Goal: Task Accomplishment & Management: Complete application form

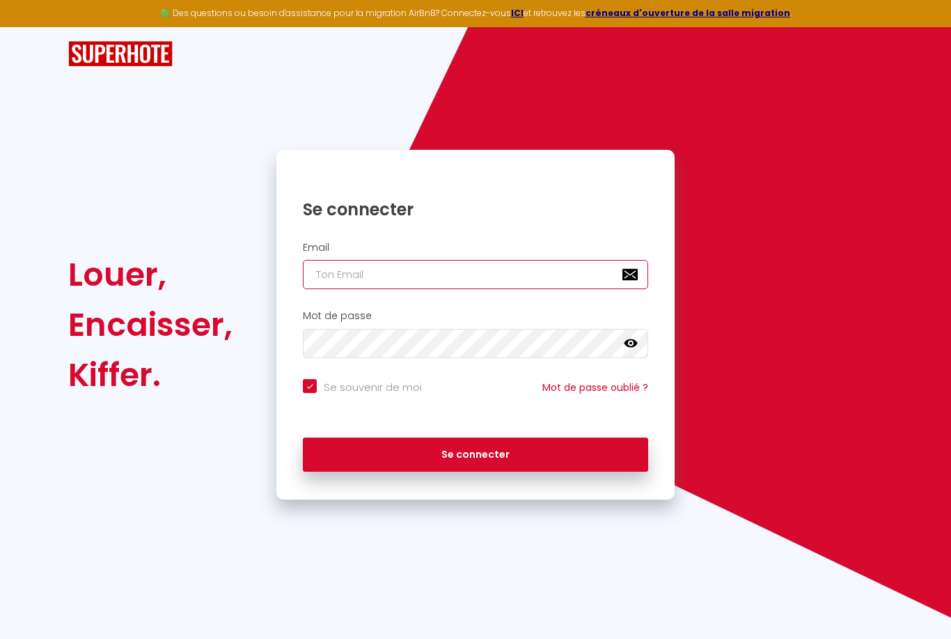
click at [344, 282] on input "email" at bounding box center [475, 274] width 345 height 29
type input "j"
checkbox input "true"
type input "jc"
checkbox input "true"
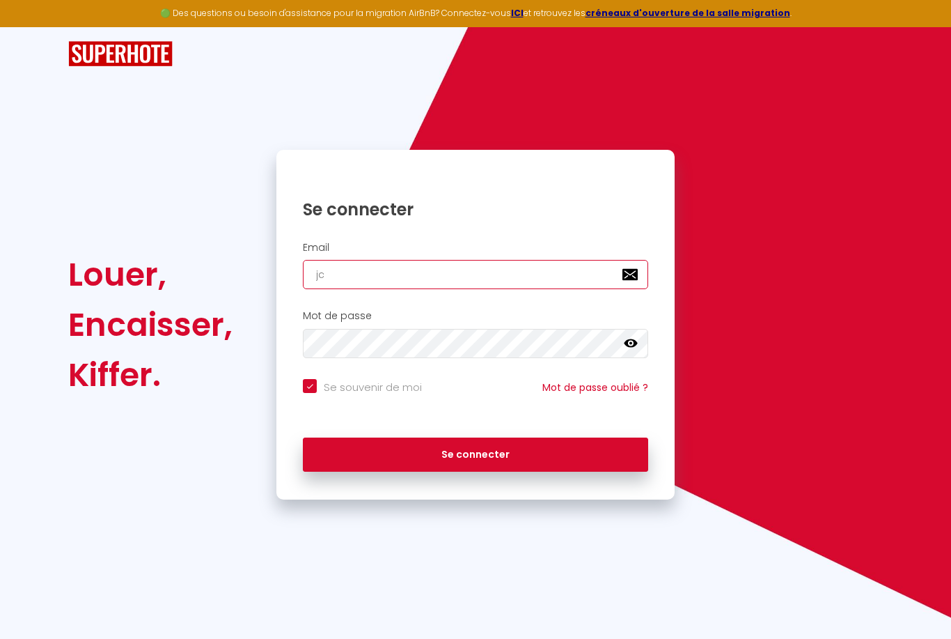
type input "jcb"
checkbox input "true"
type input "jcbe"
checkbox input "true"
type input "jcbel"
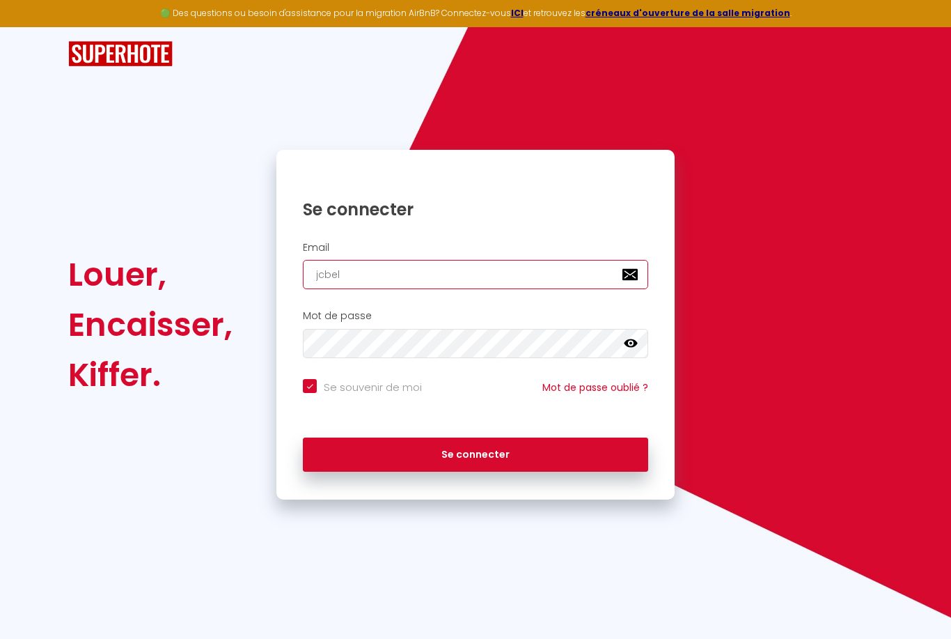
checkbox input "true"
type input "jcbell"
checkbox input "true"
type input "jcbello"
checkbox input "true"
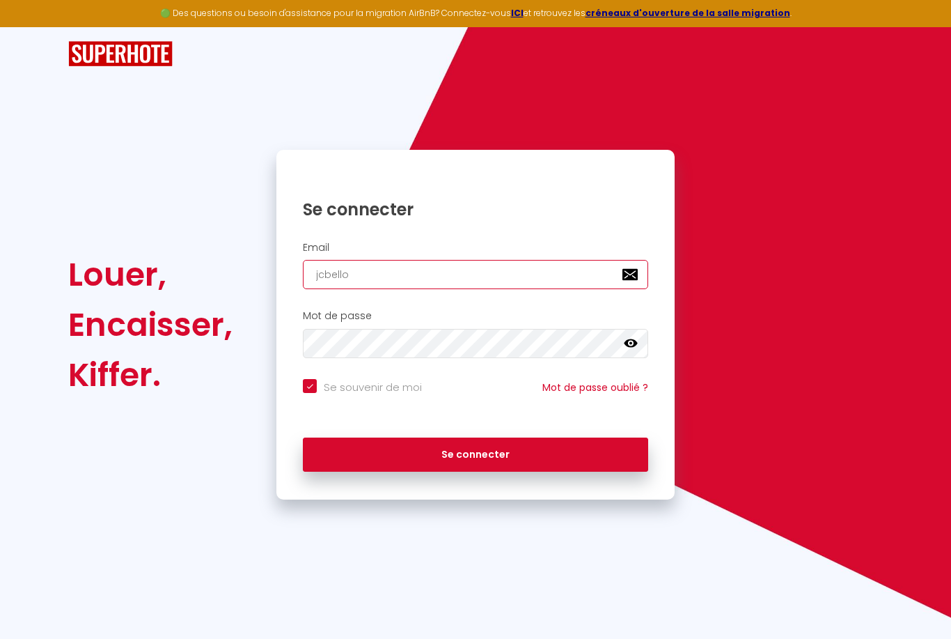
type input "jcbellot"
checkbox input "true"
type input "jcbellot@"
checkbox input "true"
type input "jcbellot@i"
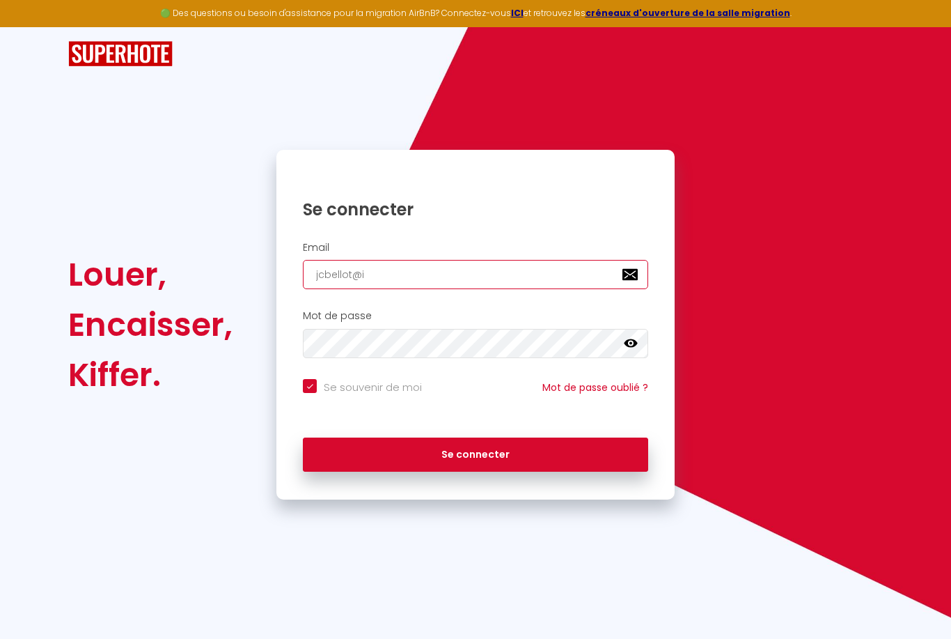
checkbox input "true"
type input "jcbellot@ic"
checkbox input "true"
type input "jcbellot@icl"
checkbox input "true"
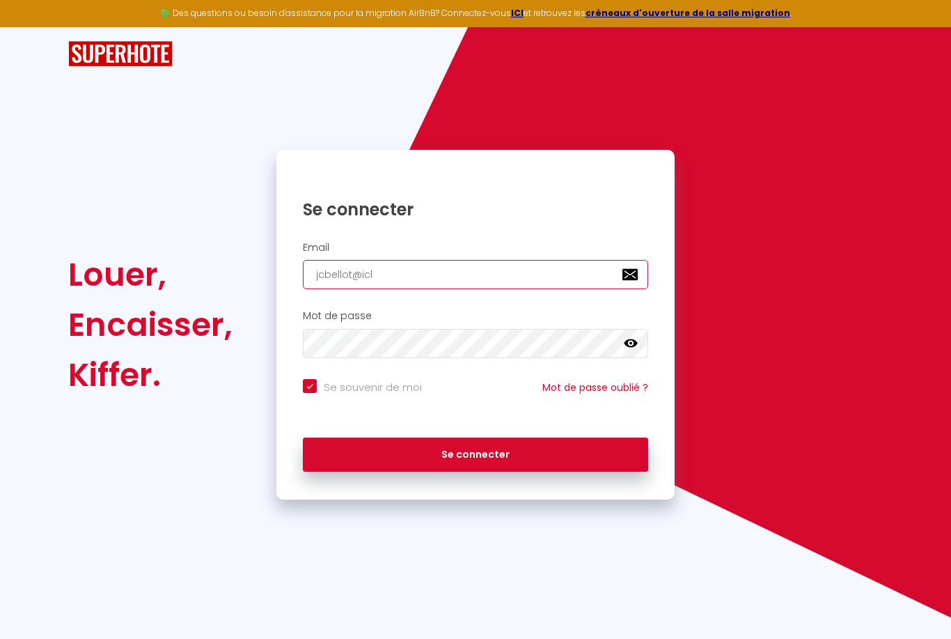
type input "jcbellot@iclo"
checkbox input "true"
type input "jcbellot@iclou"
checkbox input "true"
type input "[EMAIL_ADDRESS]"
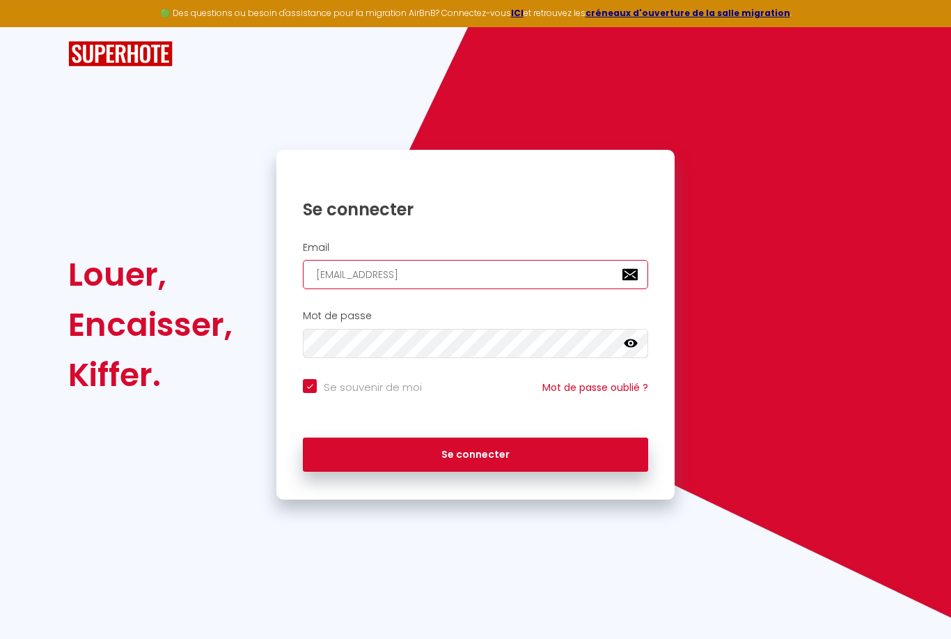
checkbox input "true"
type input "[EMAIL_ADDRESS]."
checkbox input "true"
type input "jcbellot@icloud.c"
checkbox input "true"
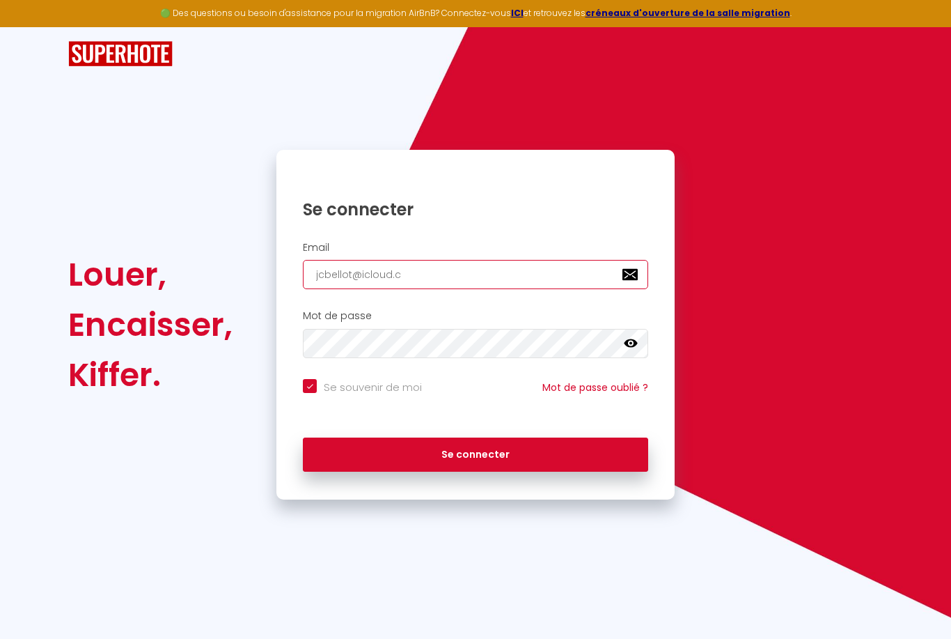
type input "[EMAIL_ADDRESS][DOMAIN_NAME]"
checkbox input "true"
type input "[EMAIL_ADDRESS][DOMAIN_NAME]"
checkbox input "true"
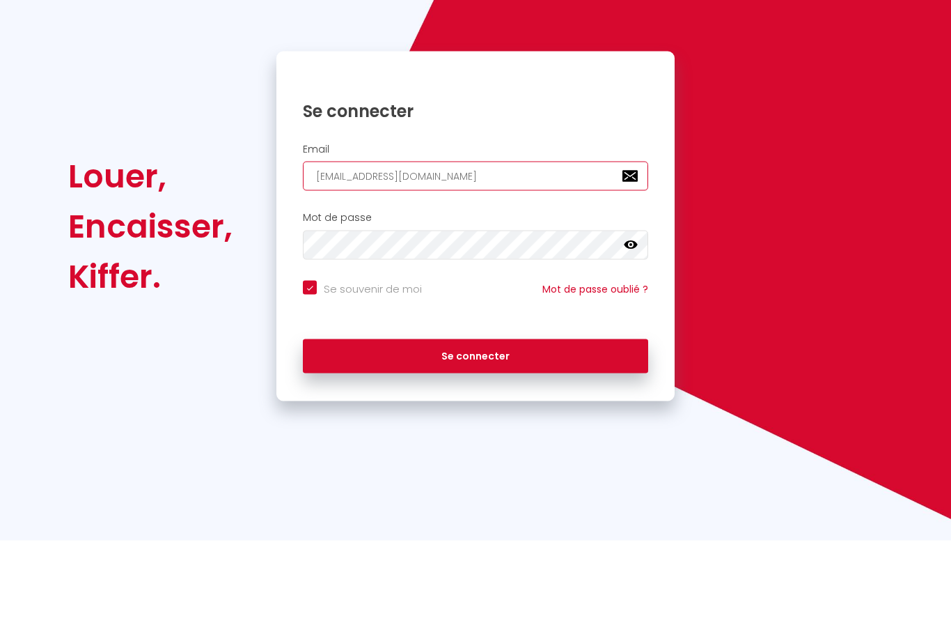
type input "[EMAIL_ADDRESS][DOMAIN_NAME]"
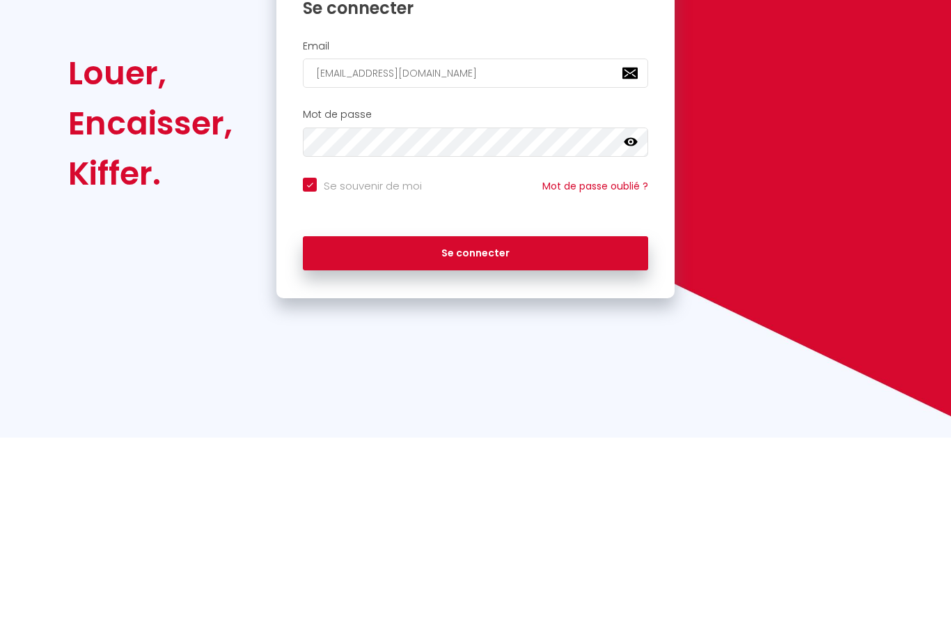
click at [492, 437] on button "Se connecter" at bounding box center [475, 454] width 345 height 35
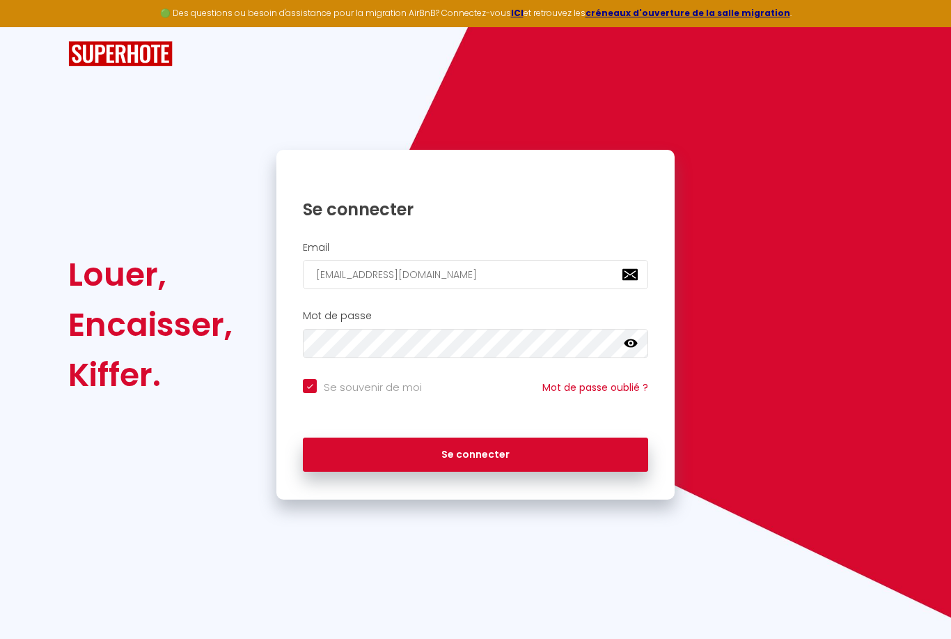
checkbox input "true"
click at [325, 260] on input "[EMAIL_ADDRESS][DOMAIN_NAME]" at bounding box center [475, 274] width 345 height 29
click at [318, 260] on input "[EMAIL_ADDRESS][DOMAIN_NAME]" at bounding box center [475, 274] width 345 height 29
click at [319, 260] on input "[EMAIL_ADDRESS][DOMAIN_NAME]" at bounding box center [475, 274] width 345 height 29
click at [329, 260] on input "[EMAIL_ADDRESS][DOMAIN_NAME]" at bounding box center [475, 274] width 345 height 29
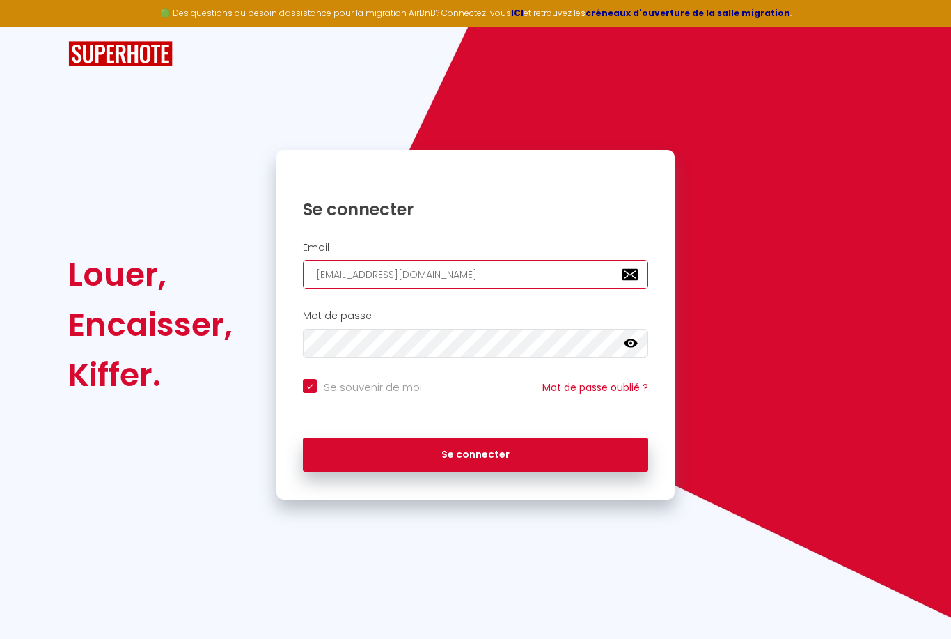
type input "[EMAIL_ADDRESS][DOMAIN_NAME]"
checkbox input "true"
type input "[EMAIL_ADDRESS][DOMAIN_NAME]"
checkbox input "true"
type input "[EMAIL_ADDRESS][DOMAIN_NAME]"
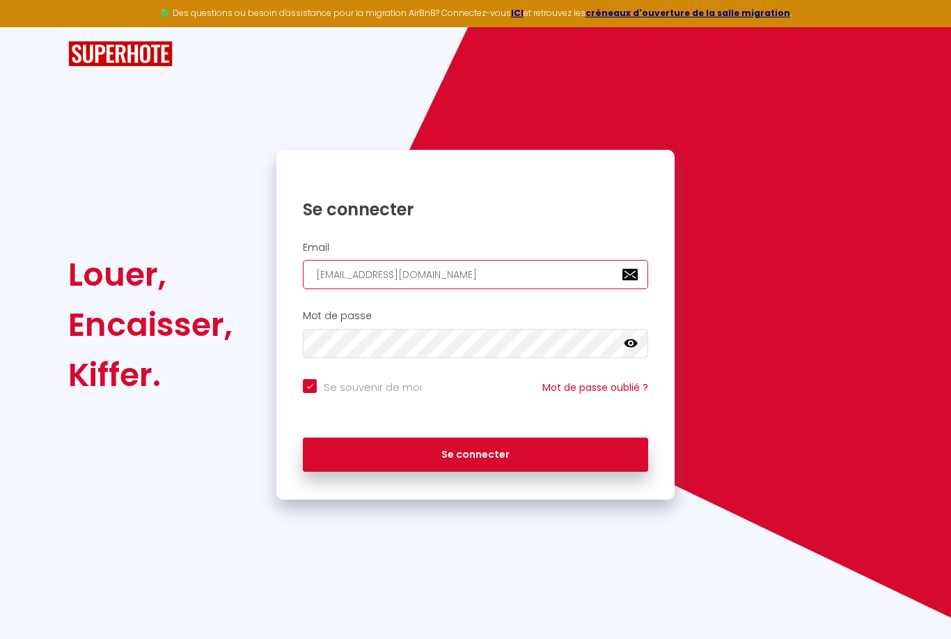
checkbox input "true"
type input "[EMAIL_ADDRESS][DOMAIN_NAME]"
checkbox input "true"
type input "[EMAIL_ADDRESS][DOMAIN_NAME]"
checkbox input "true"
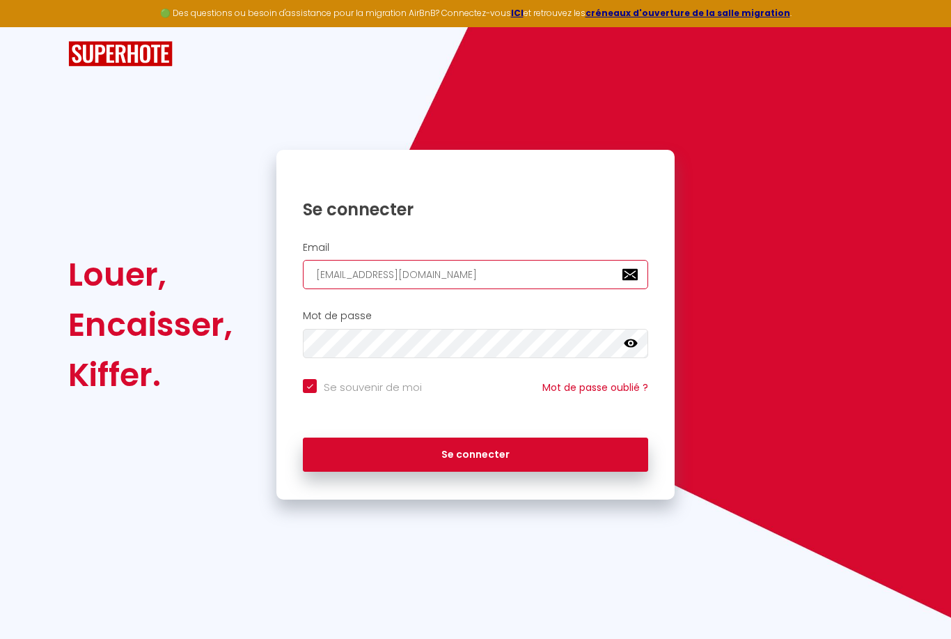
type input "[EMAIL_ADDRESS][DOMAIN_NAME]"
checkbox input "true"
type input "j@[DOMAIN_NAME]"
checkbox input "true"
type input "@[DOMAIN_NAME]"
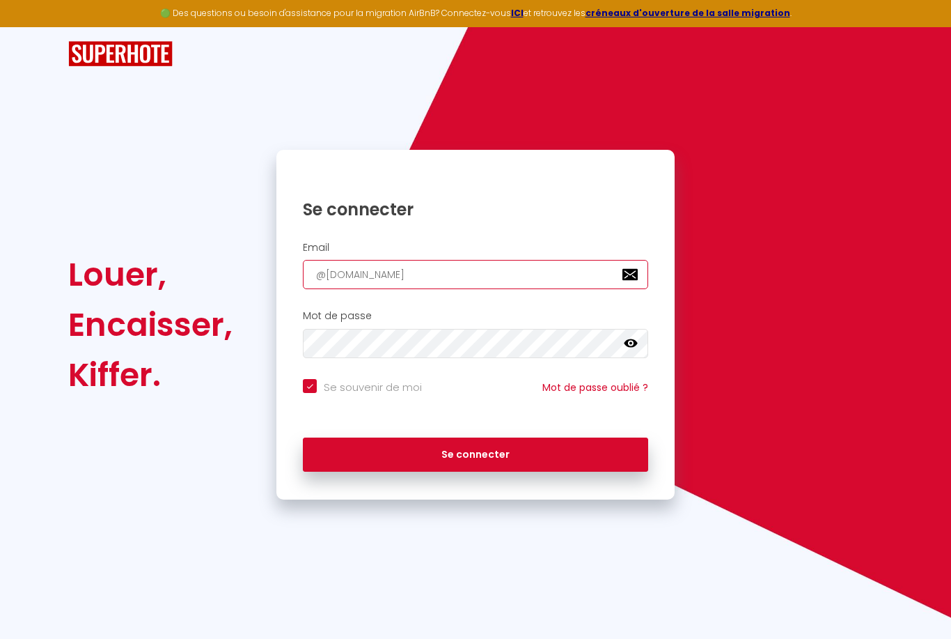
checkbox input "true"
type input "j@[DOMAIN_NAME]"
checkbox input "true"
type input "[EMAIL_ADDRESS][DOMAIN_NAME]"
checkbox input "true"
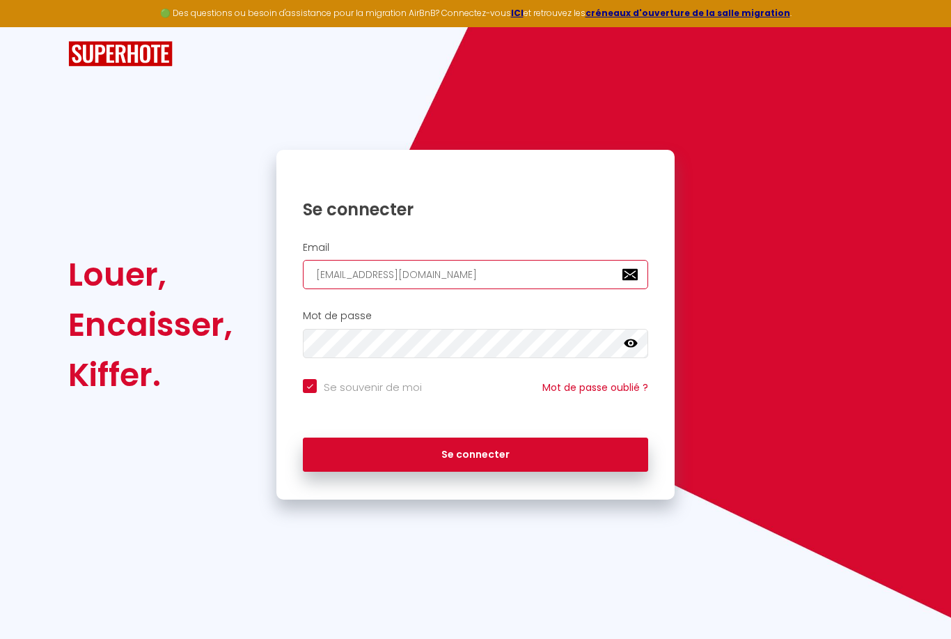
type input "jc;@[DOMAIN_NAME]"
checkbox input "true"
type input "[EMAIL_ADDRESS][DOMAIN_NAME]"
checkbox input "true"
type input "jc.@[DOMAIN_NAME]"
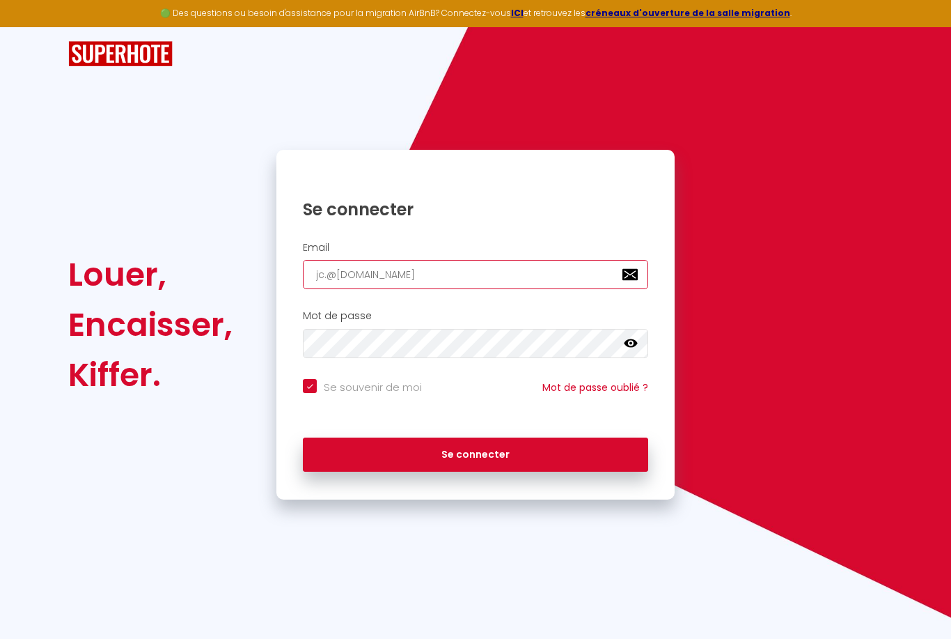
checkbox input "true"
type input "[EMAIL_ADDRESS][DOMAIN_NAME]"
checkbox input "true"
type input "[DOMAIN_NAME][EMAIL_ADDRESS][DOMAIN_NAME]"
checkbox input "true"
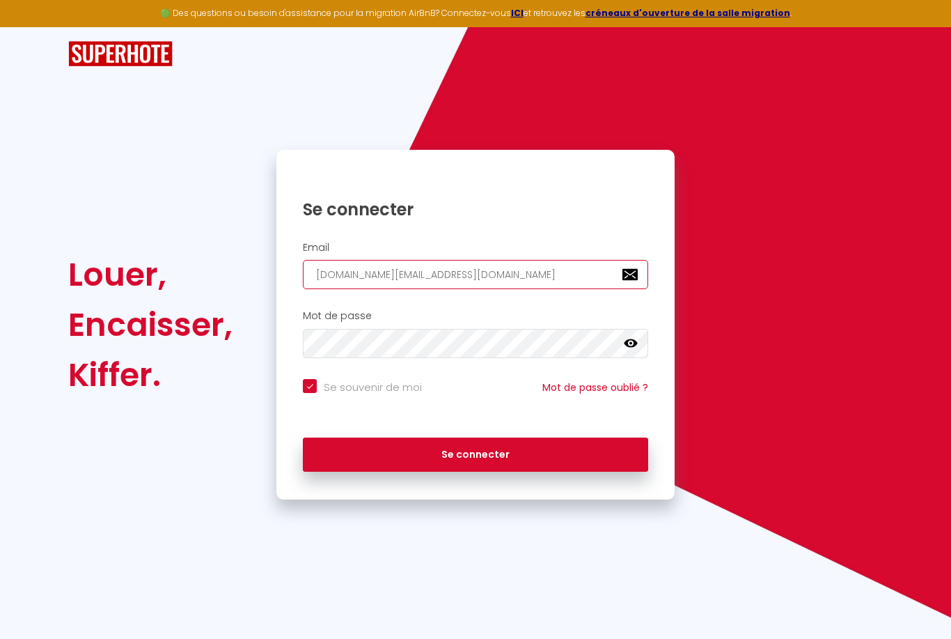
type input "[EMAIL_ADDRESS][DOMAIN_NAME]"
checkbox input "true"
type input "[EMAIL_ADDRESS][DOMAIN_NAME]"
checkbox input "true"
type input "[EMAIL_ADDRESS][DOMAIN_NAME]"
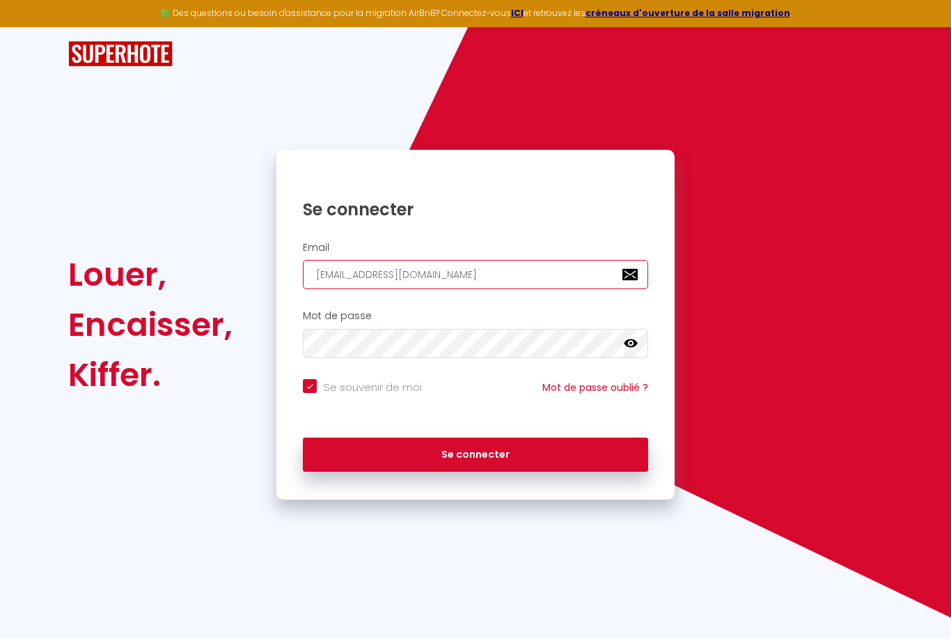
checkbox input "true"
type input "[EMAIL_ADDRESS][DOMAIN_NAME]"
checkbox input "true"
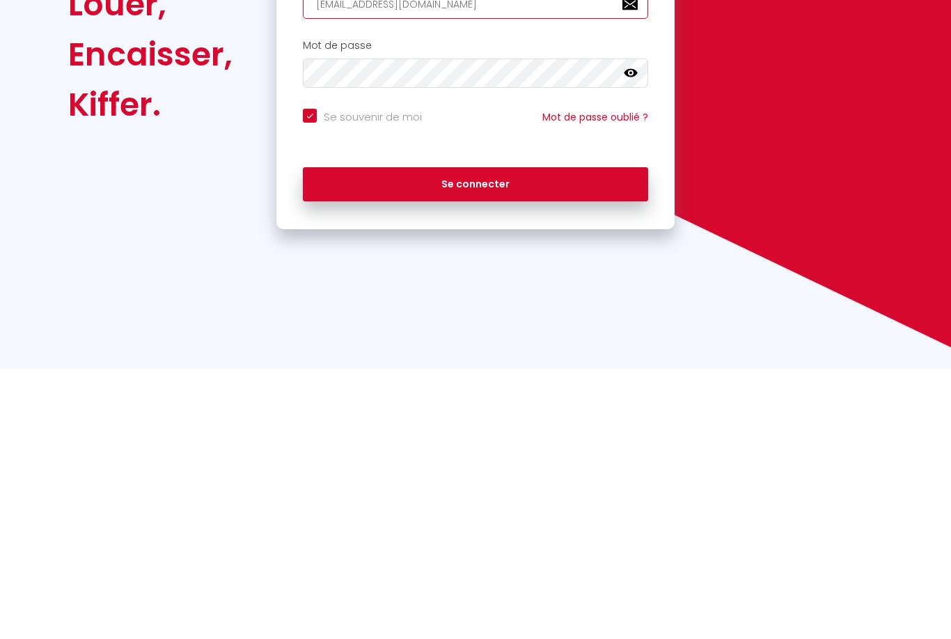
type input "[EMAIL_ADDRESS][DOMAIN_NAME]"
click at [498, 437] on button "Se connecter" at bounding box center [475, 454] width 345 height 35
checkbox input "true"
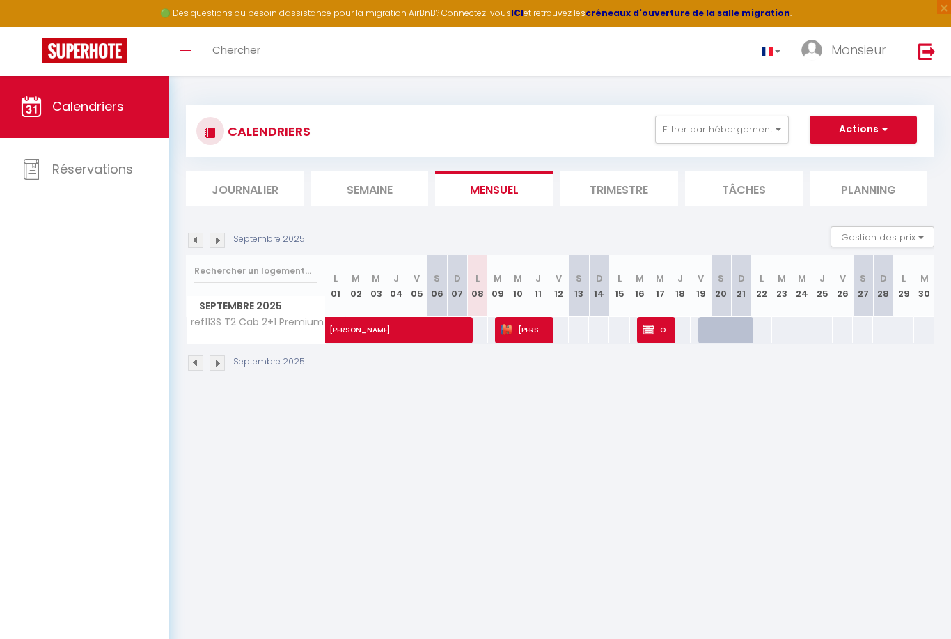
click at [878, 126] on button "Actions" at bounding box center [863, 130] width 107 height 28
click at [864, 160] on link "Nouvelle réservation" at bounding box center [849, 161] width 121 height 21
select select
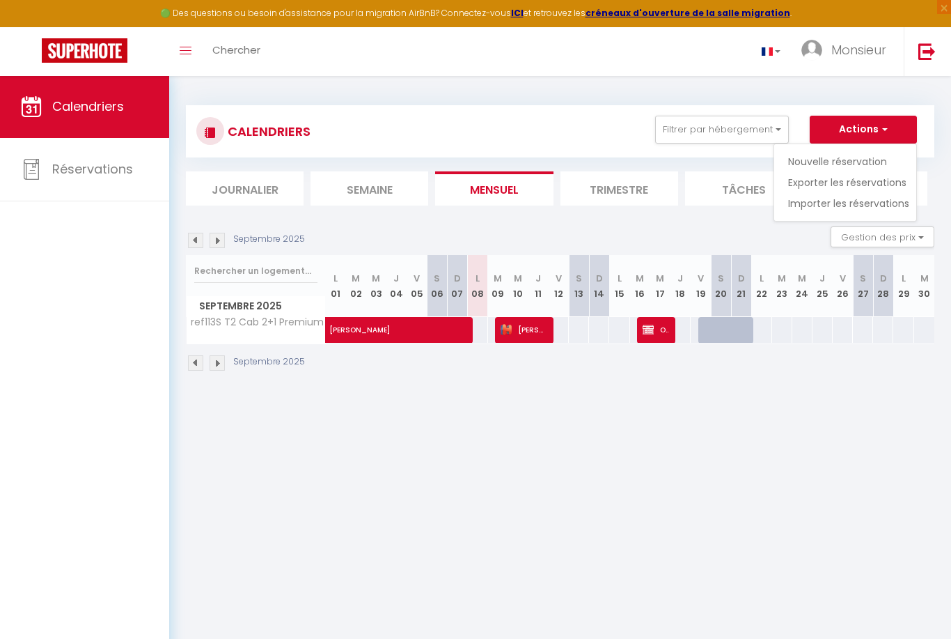
select select
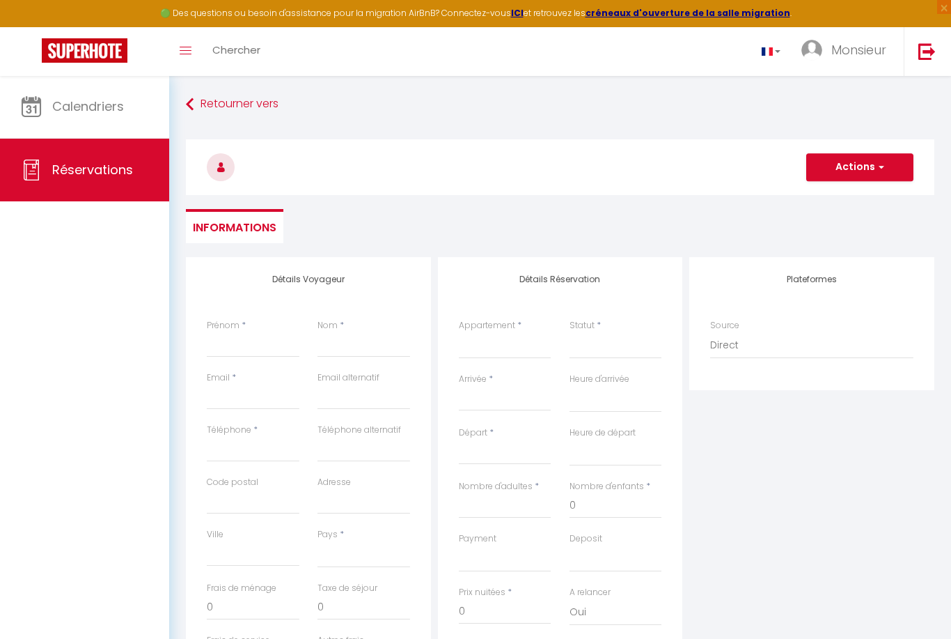
select select
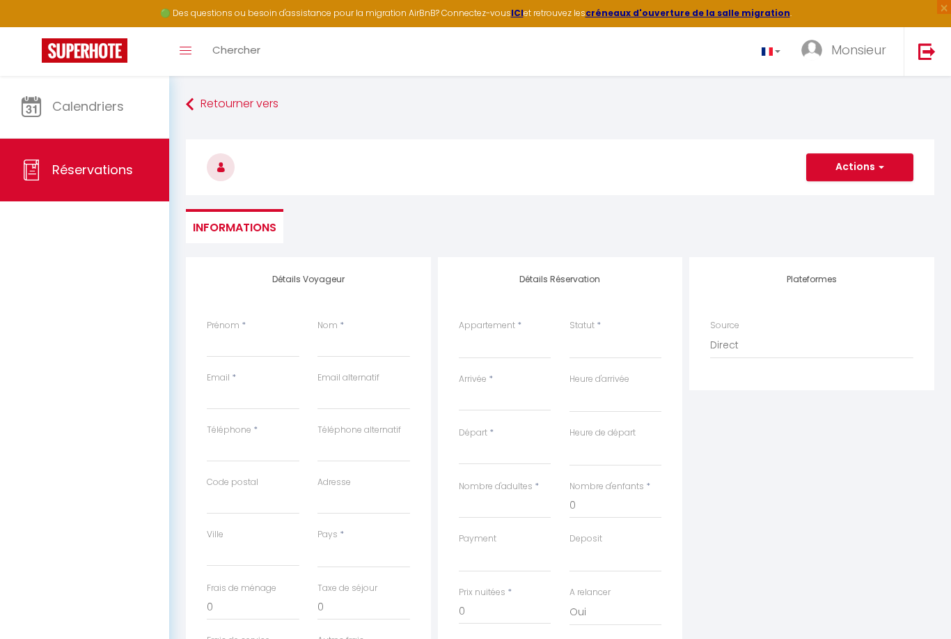
select select
checkbox input "false"
select select
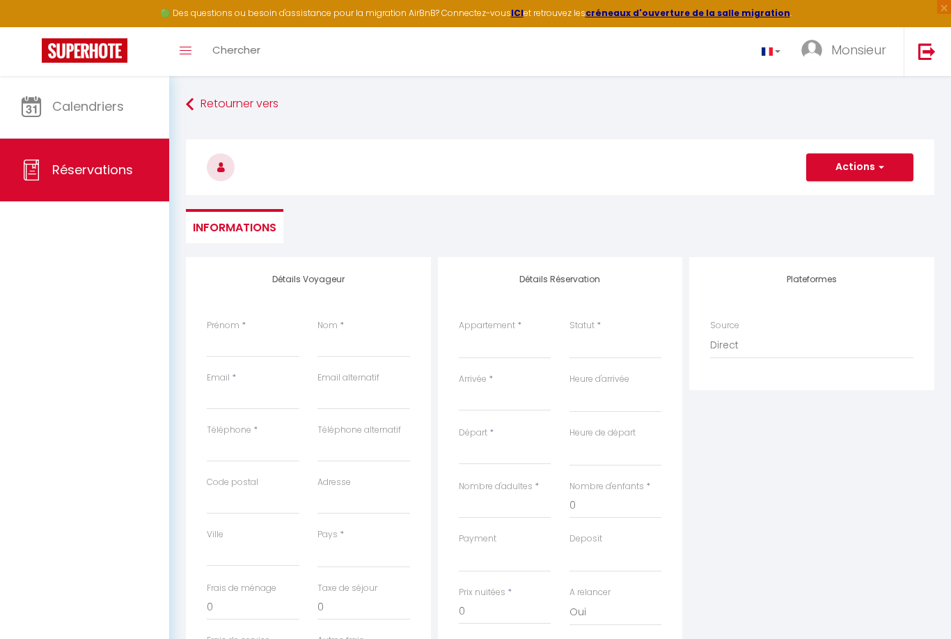
select select
checkbox input "false"
select select
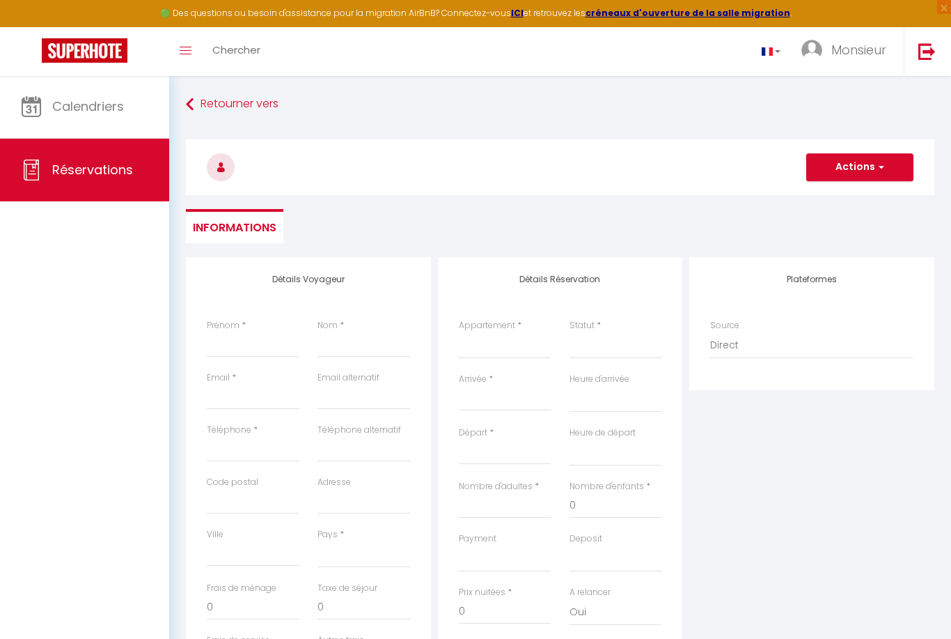
select select
click at [241, 332] on input "Prénom" at bounding box center [253, 344] width 93 height 25
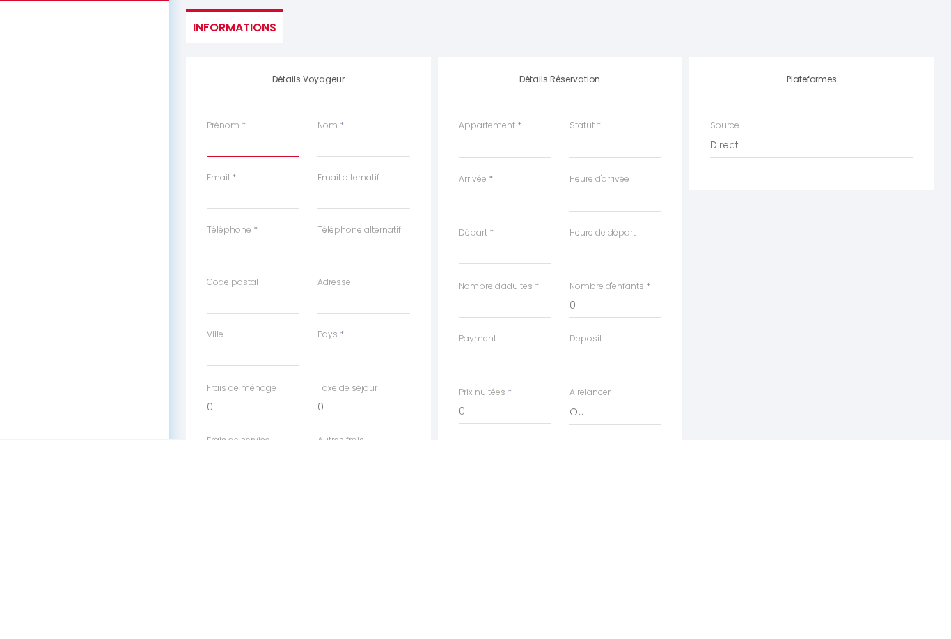
type input "[PERSON_NAME]"
select select
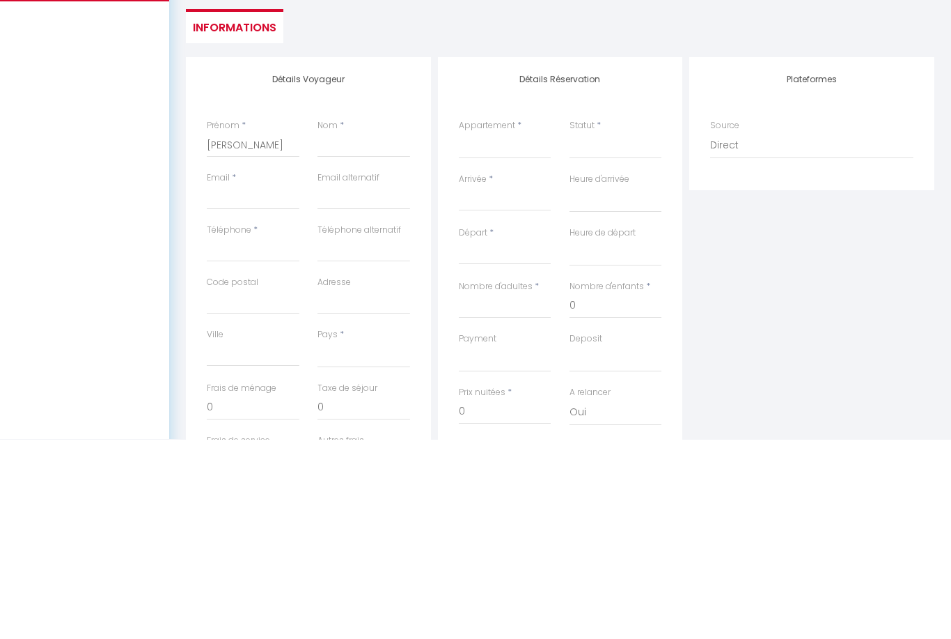
select select
checkbox input "false"
type input "Bellot"
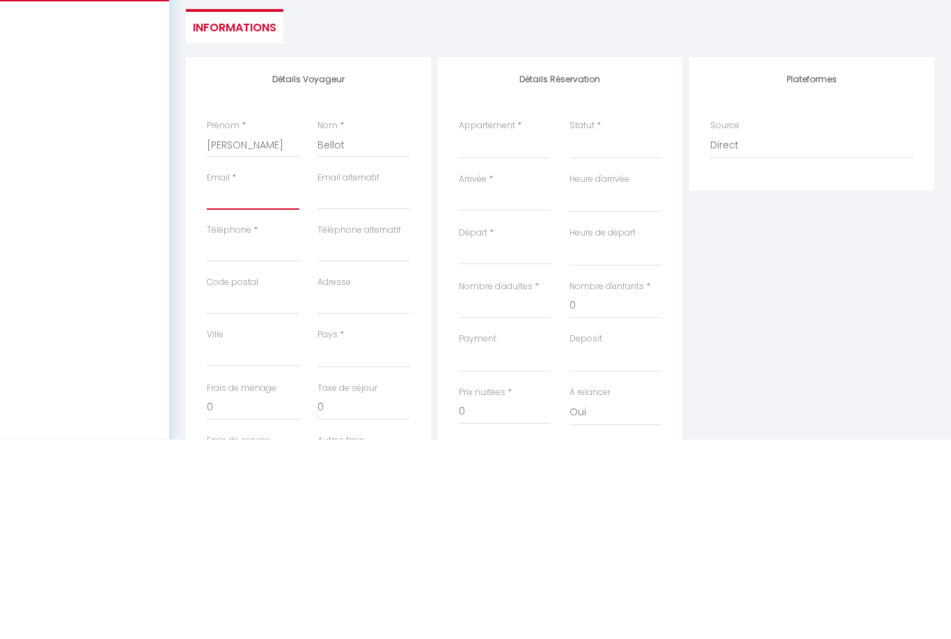
select select
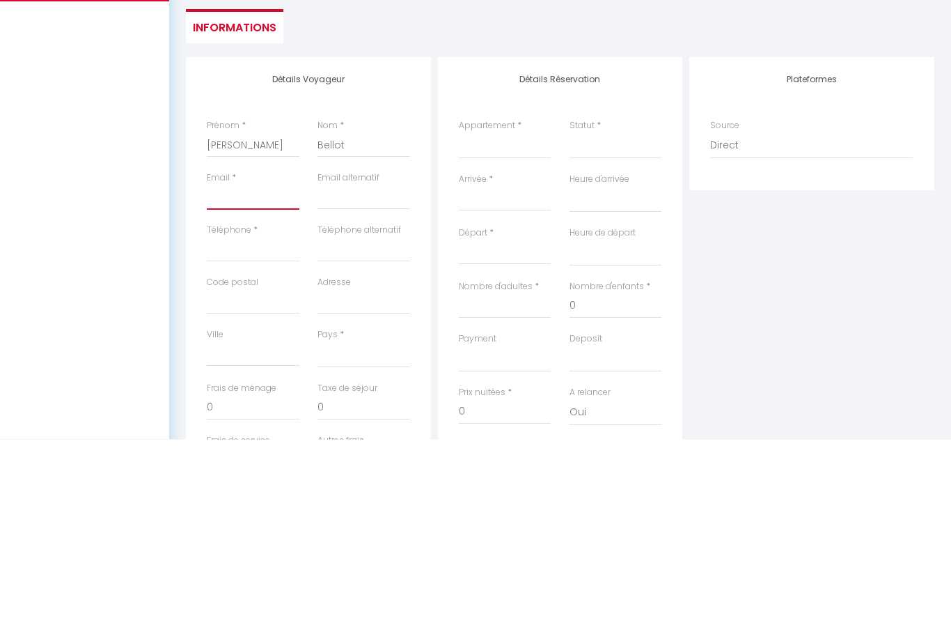
select select
checkbox input "false"
type input "j"
select select
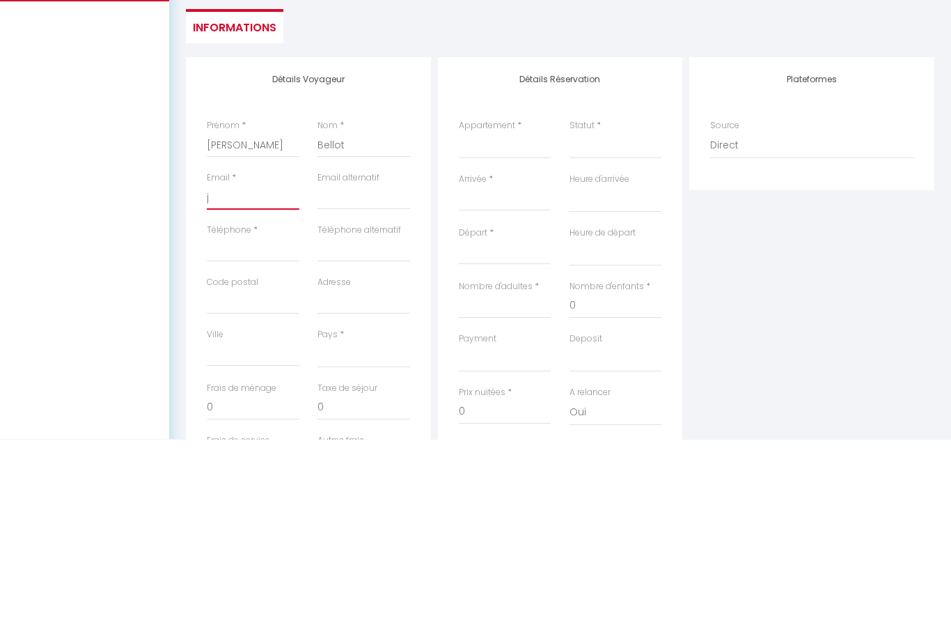
select select
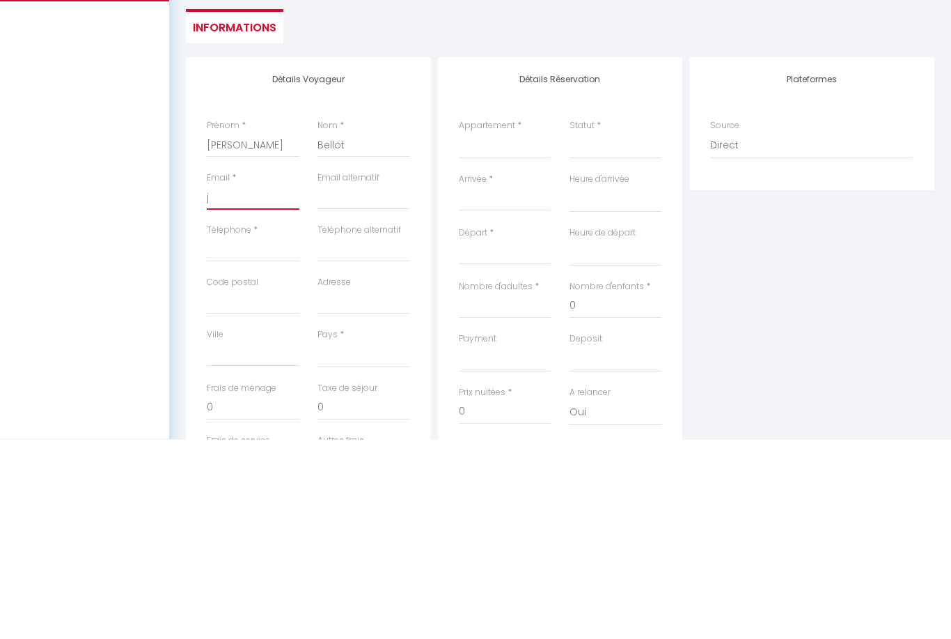
select select
checkbox input "false"
type input "jc"
select select
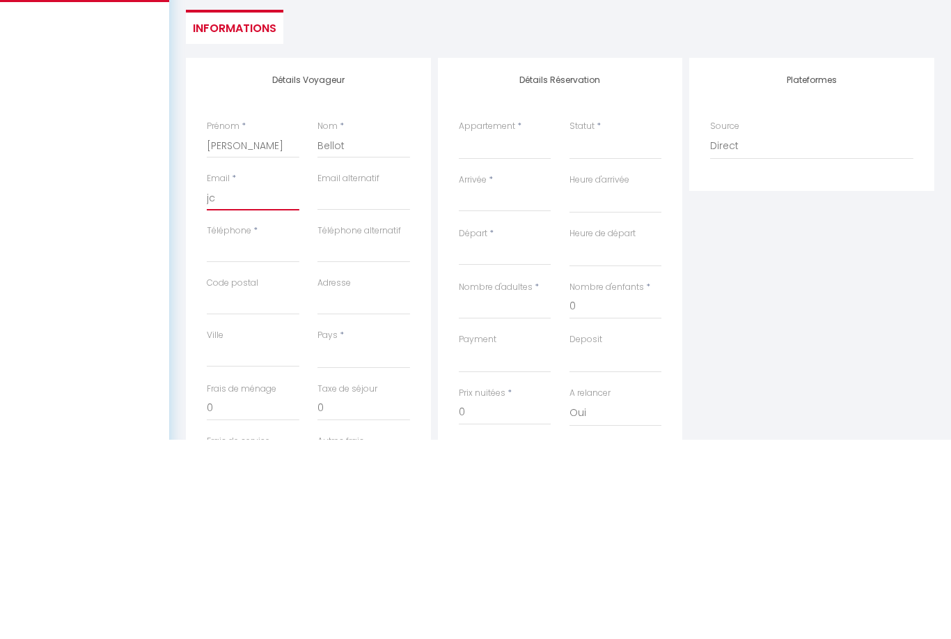
select select
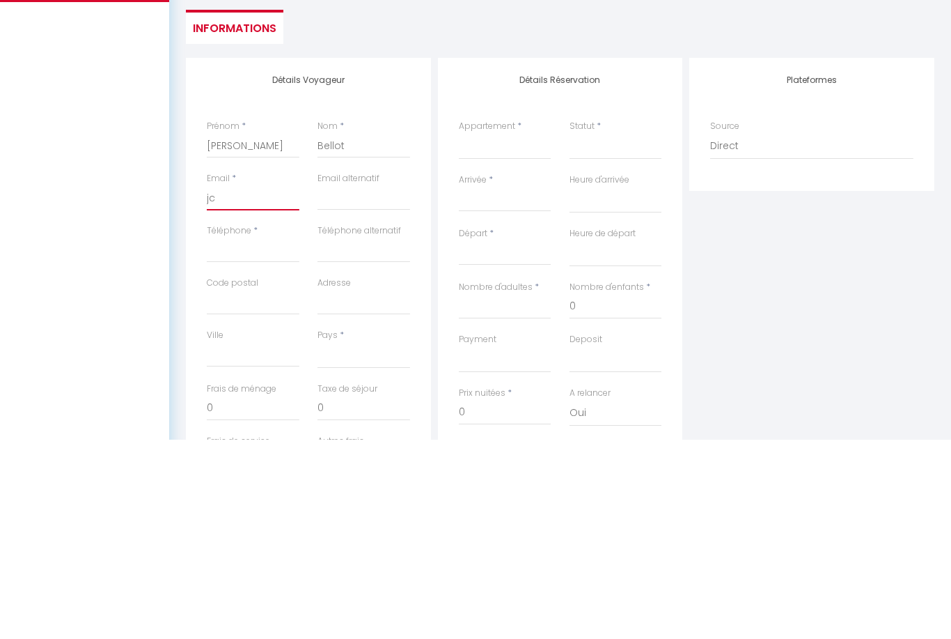
checkbox input "false"
type input "jc;"
select select
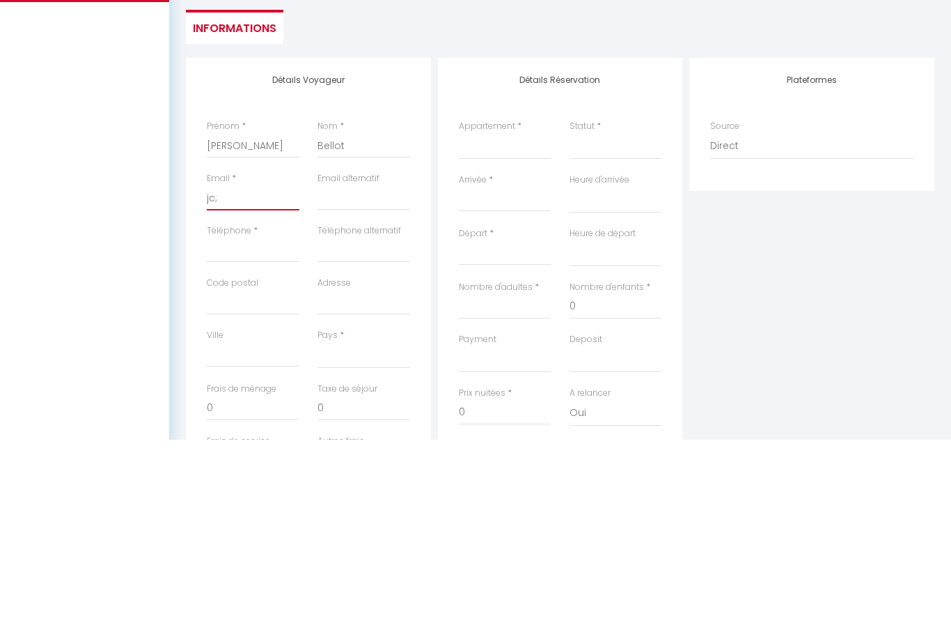
select select
checkbox input "false"
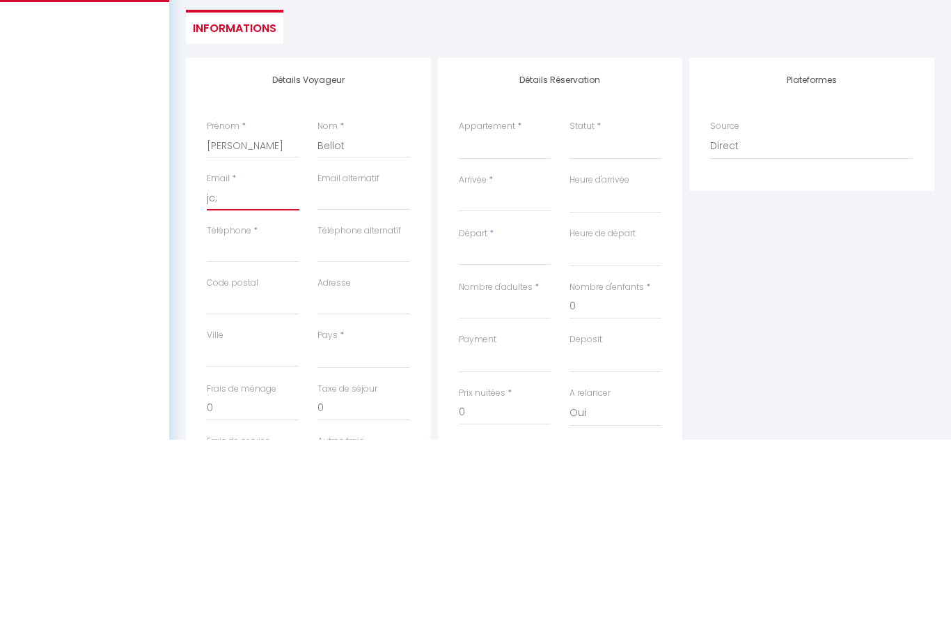
type input "jc"
select select
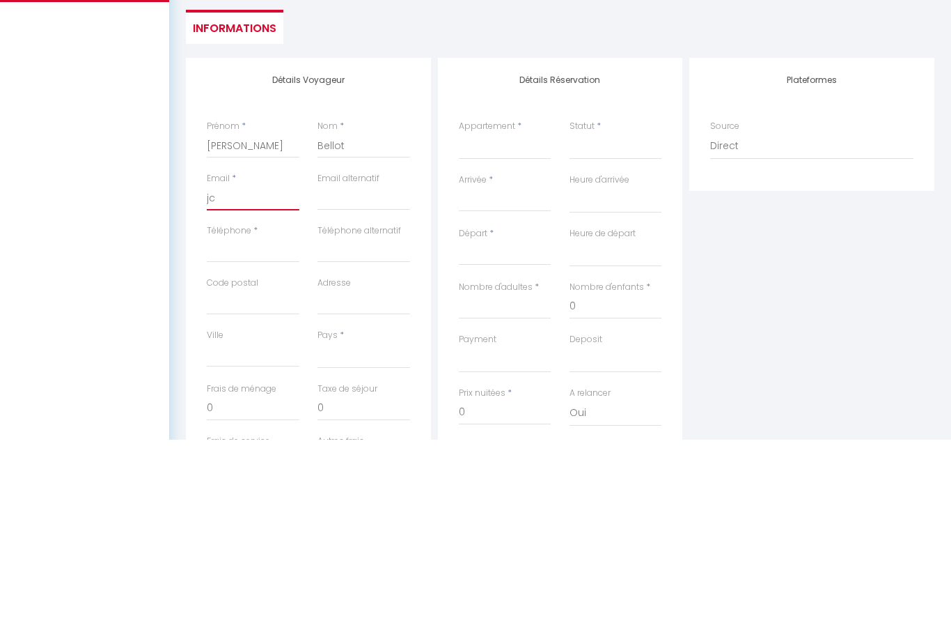
select select
checkbox input "false"
type input "jc."
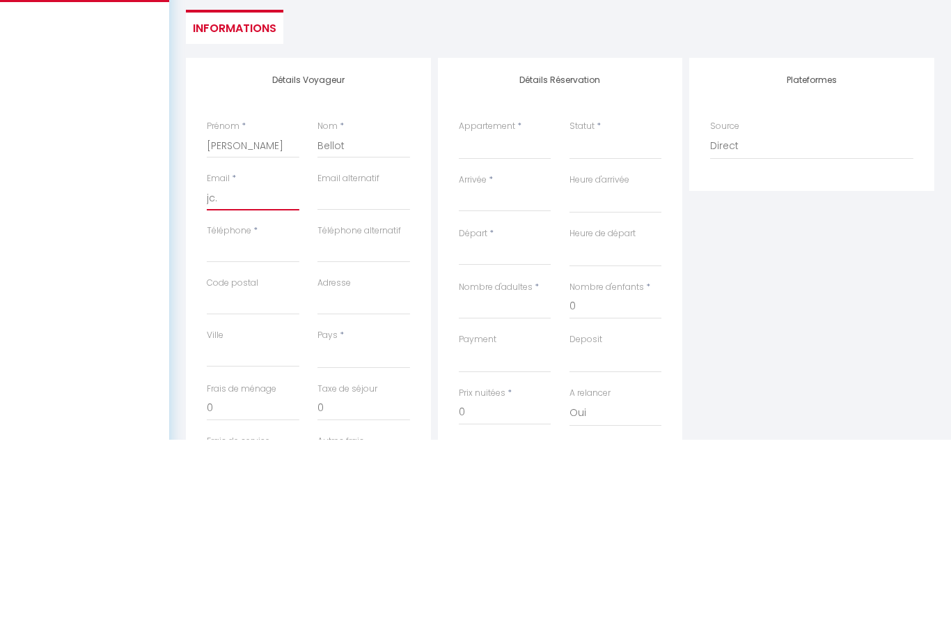
select select
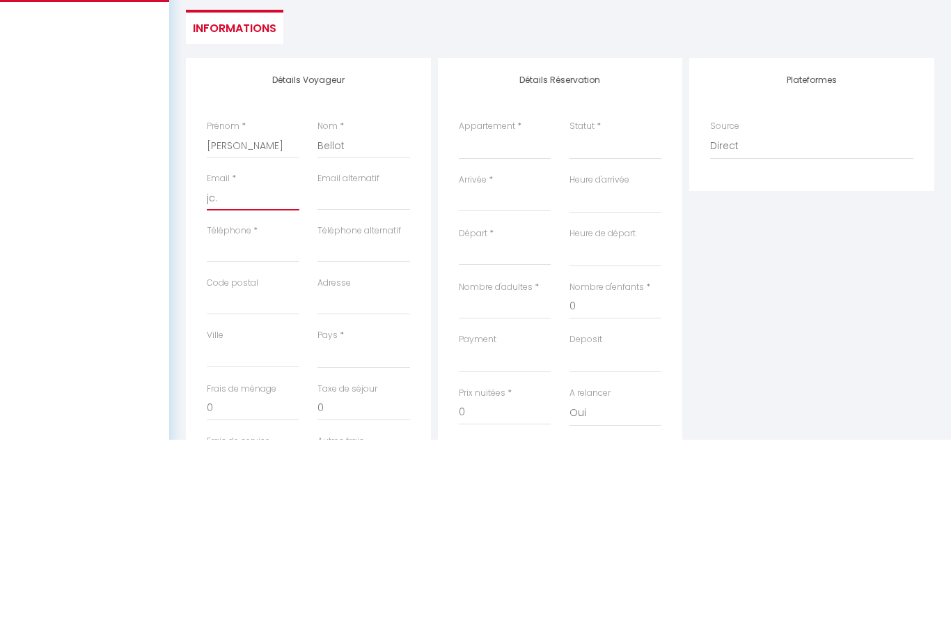
select select
checkbox input "false"
type input "jc.b"
select select
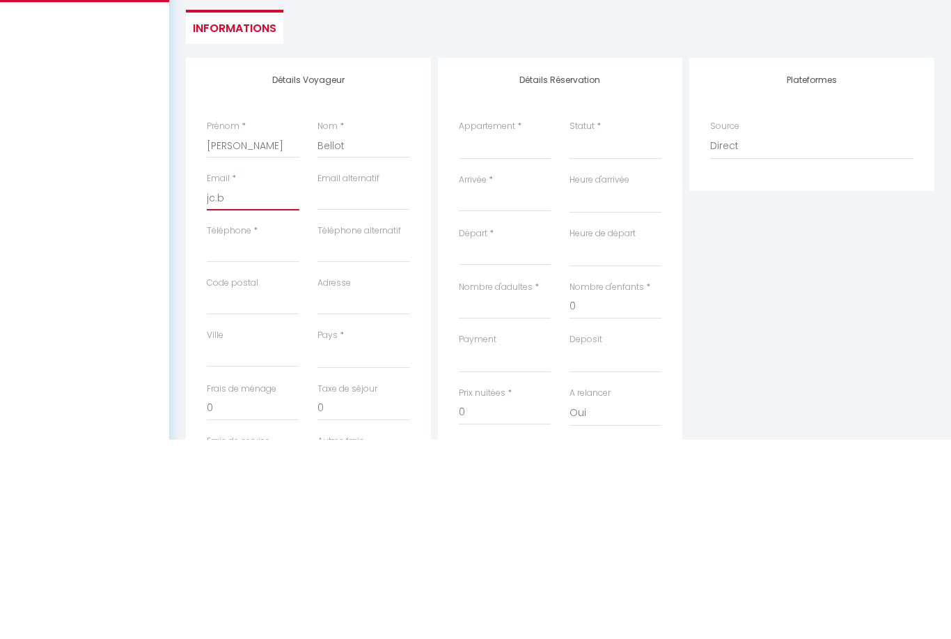
select select
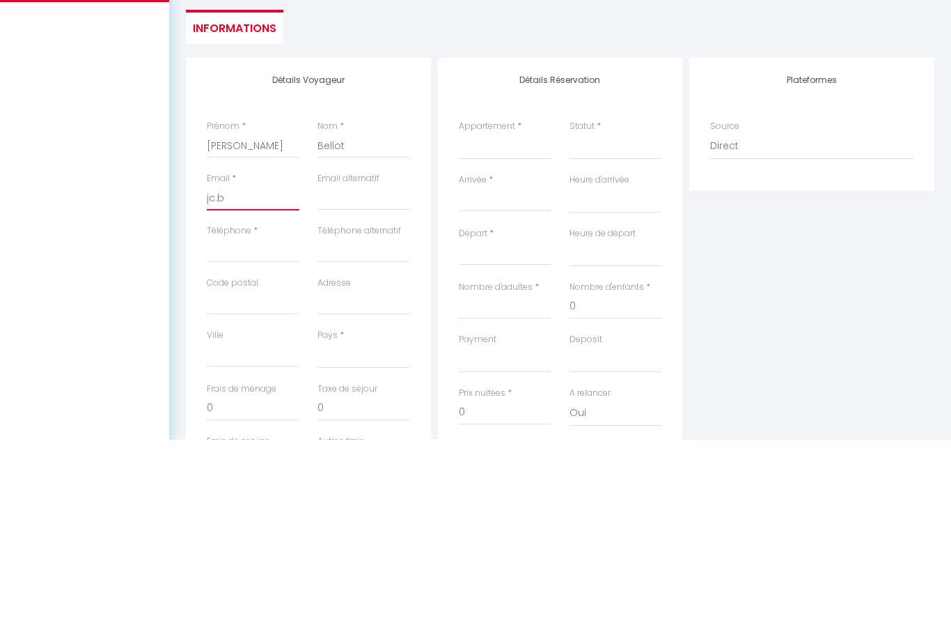
select select
checkbox input "false"
type input "[DOMAIN_NAME]"
select select
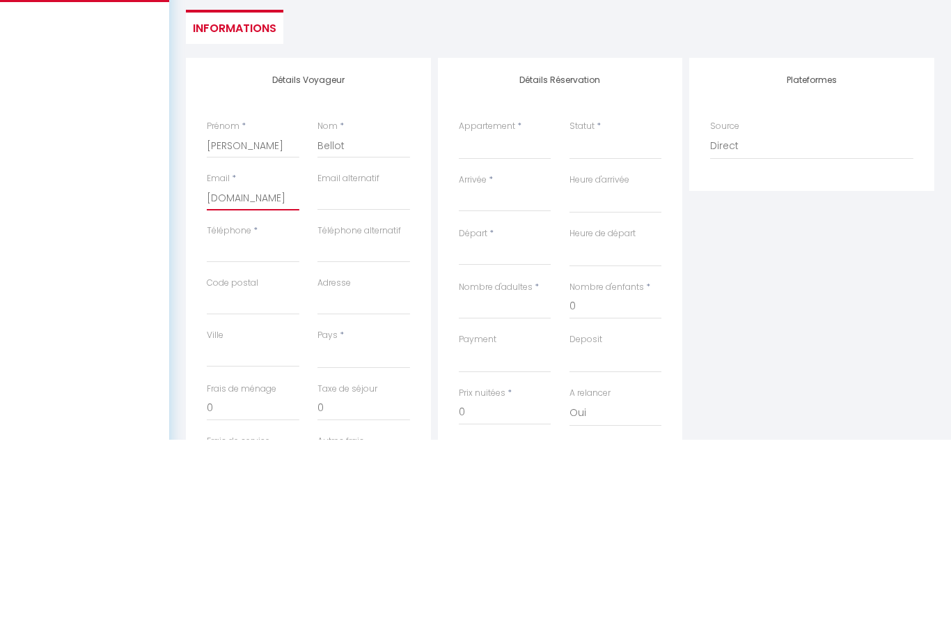
select select
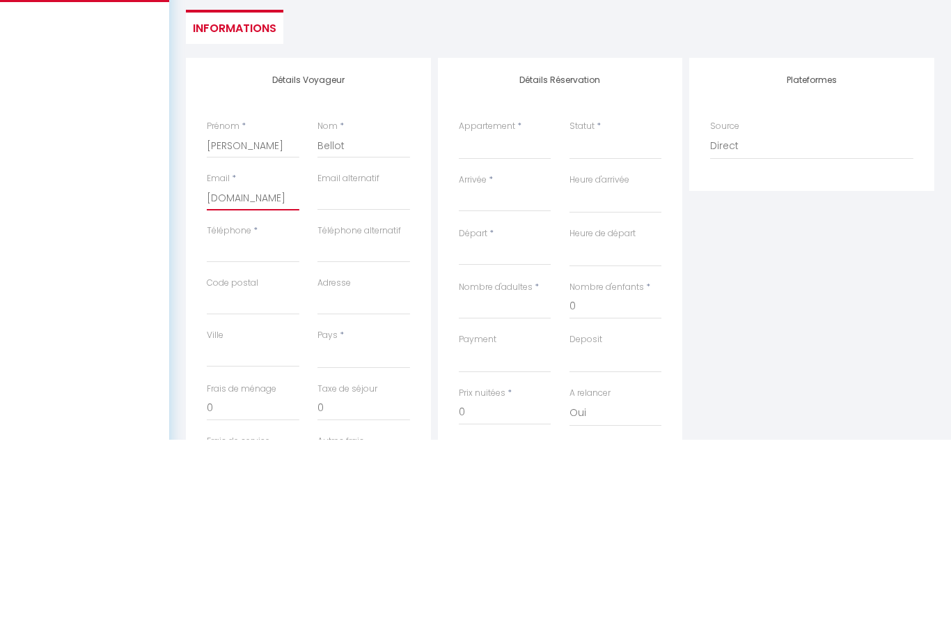
checkbox input "false"
type input "jc.bel"
select select
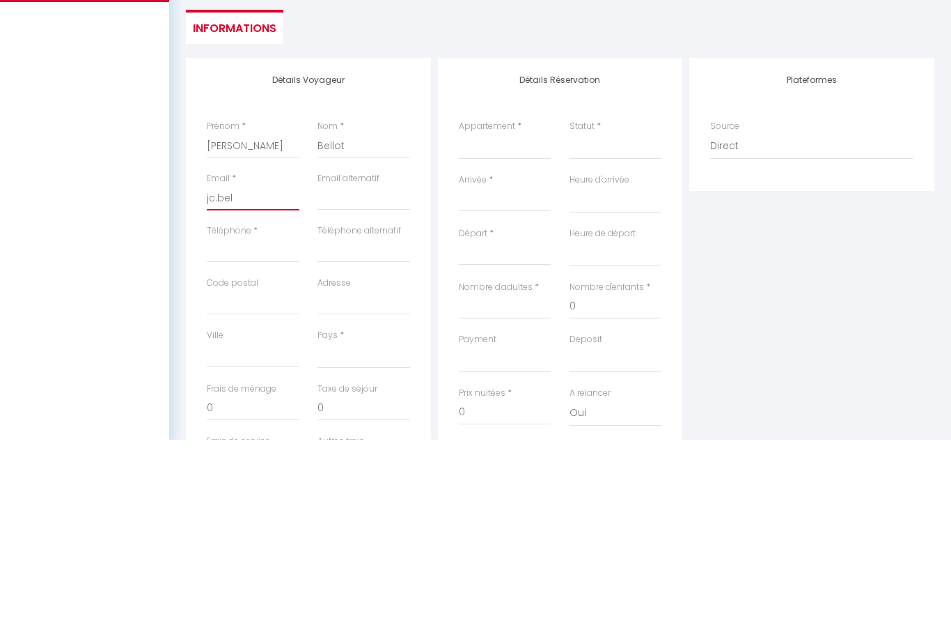
select select
checkbox input "false"
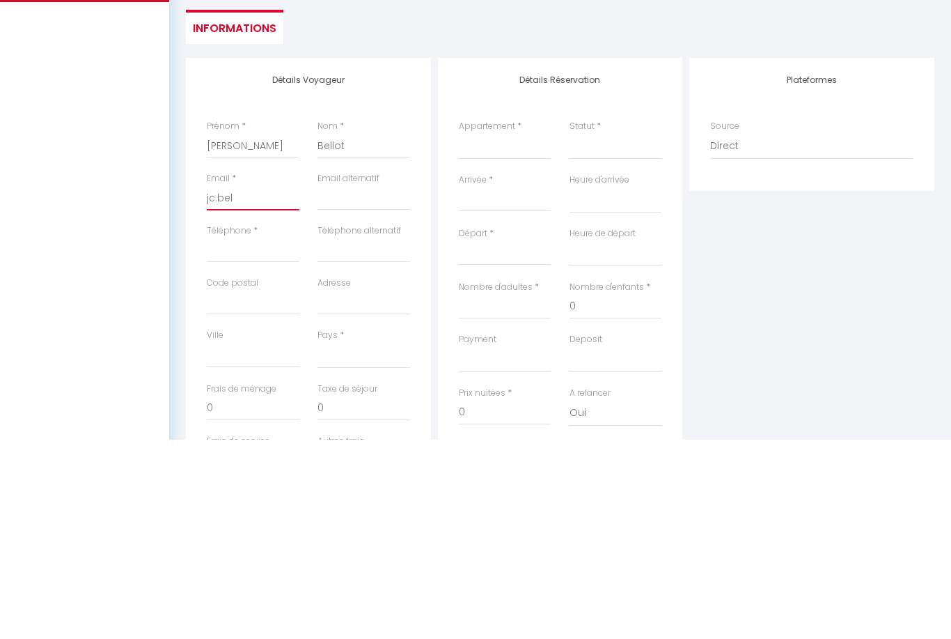
type input "jc.bell"
select select
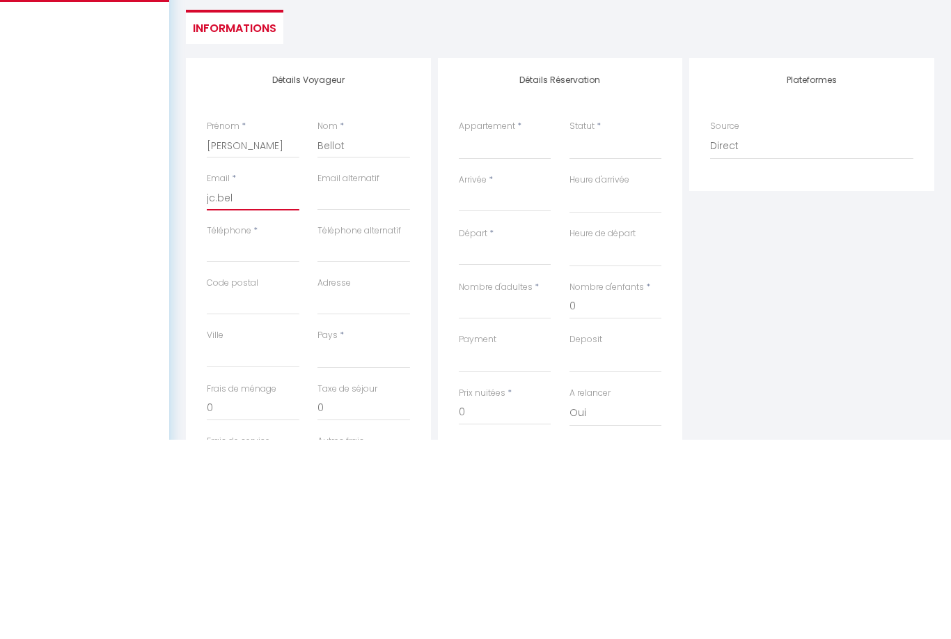
select select
checkbox input "false"
click at [240, 437] on input "Téléphone" at bounding box center [253, 449] width 93 height 25
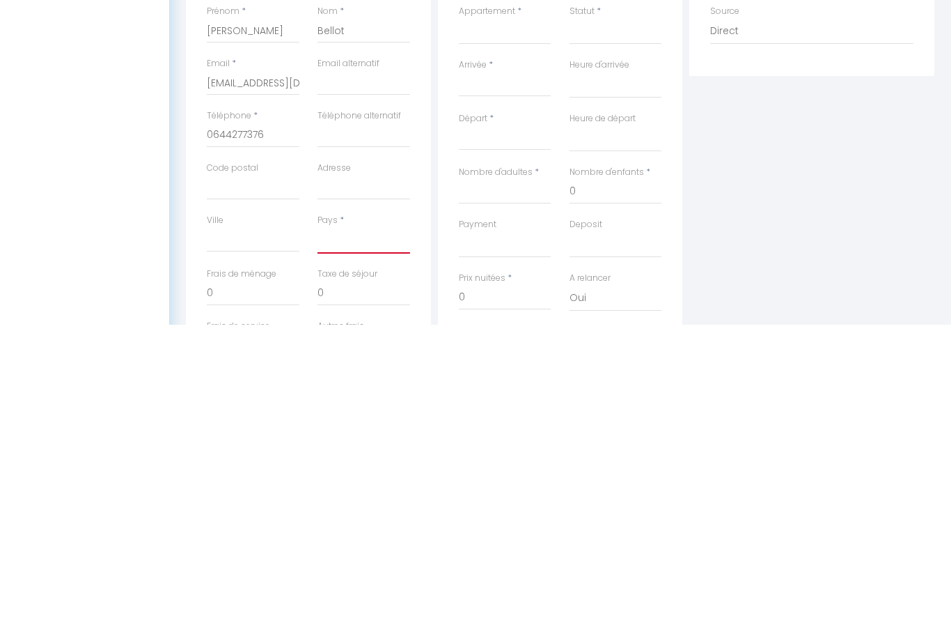
click at [348, 541] on select "[GEOGRAPHIC_DATA] [GEOGRAPHIC_DATA] [GEOGRAPHIC_DATA] [GEOGRAPHIC_DATA] [GEOGRA…" at bounding box center [364, 554] width 93 height 26
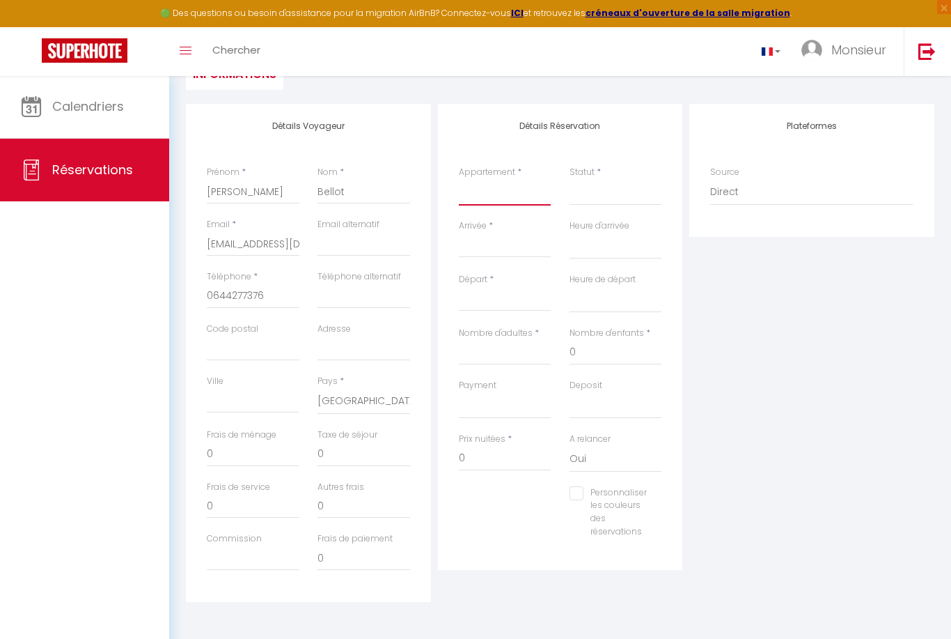
click at [504, 189] on select "ref113S T2 Cab 2+1 Premium" at bounding box center [505, 192] width 93 height 26
click at [604, 187] on select "Confirmé Non Confirmé [PERSON_NAME] par le voyageur No Show Request" at bounding box center [616, 192] width 93 height 26
click at [486, 238] on input "Arrivée" at bounding box center [505, 247] width 93 height 18
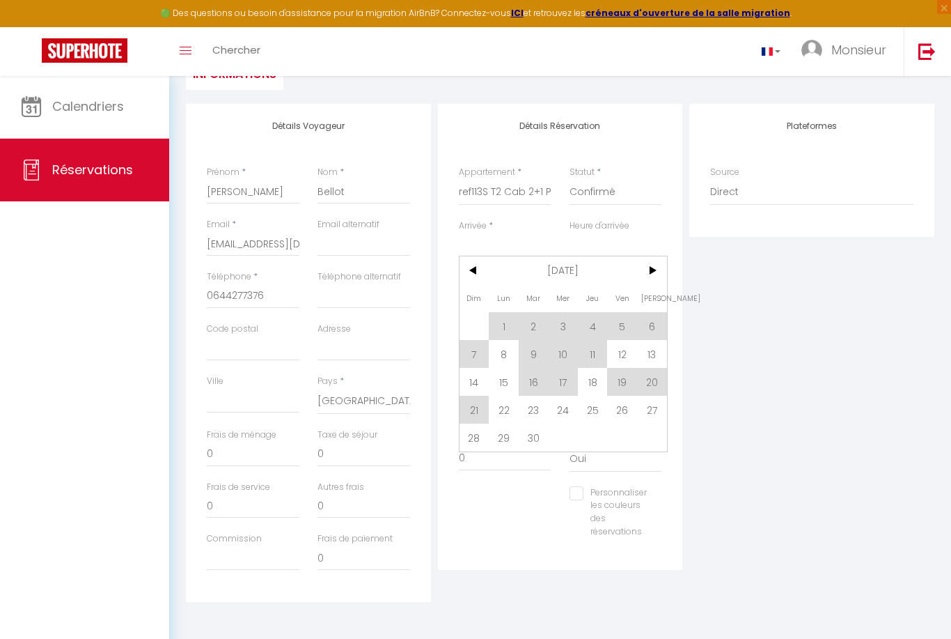
click at [621, 384] on span "19" at bounding box center [622, 382] width 30 height 28
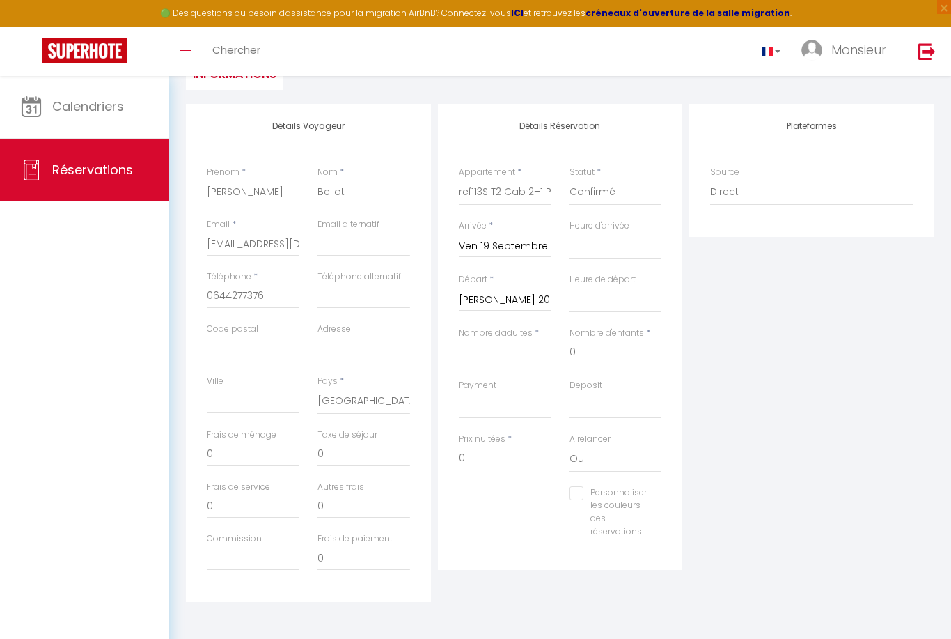
click at [503, 300] on input "[PERSON_NAME] 20 Septembre 2025" at bounding box center [505, 300] width 93 height 18
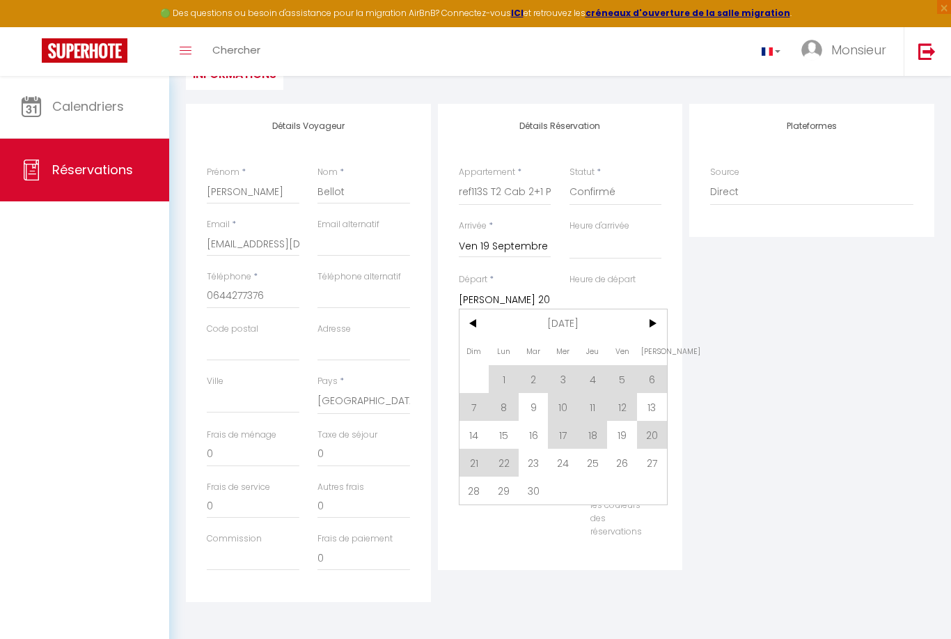
click at [473, 465] on span "21" at bounding box center [475, 463] width 30 height 28
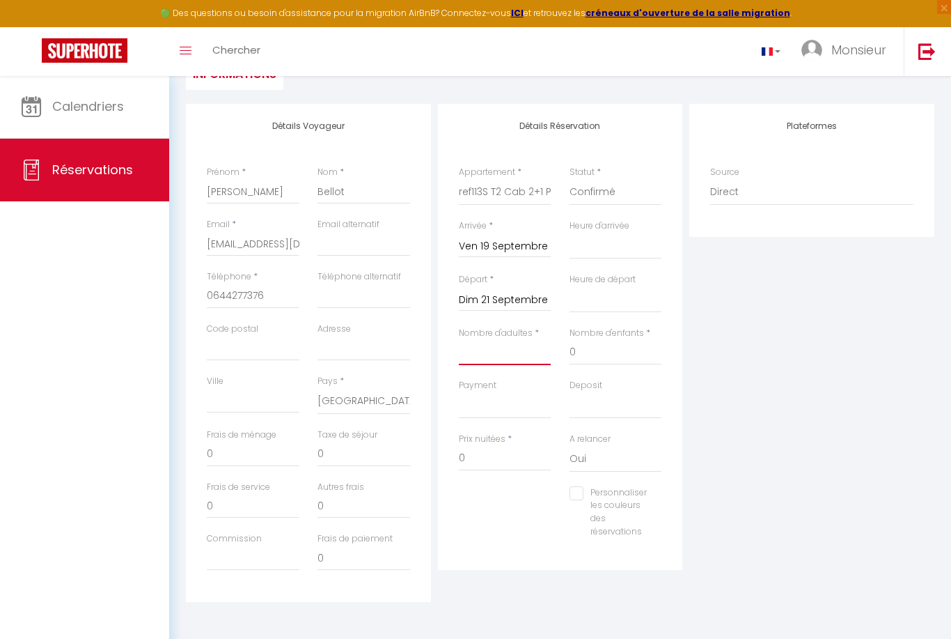
click at [506, 342] on input "Nombre d'adultes" at bounding box center [505, 352] width 93 height 25
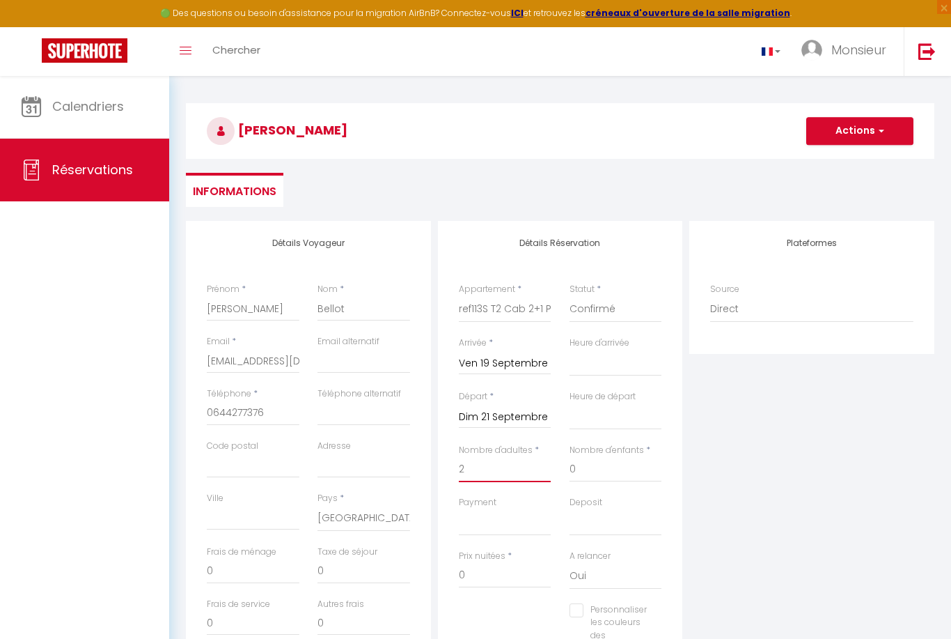
scroll to position [36, 0]
click at [867, 134] on button "Actions" at bounding box center [860, 132] width 107 height 28
click at [848, 170] on link "Enregistrer" at bounding box center [846, 162] width 110 height 18
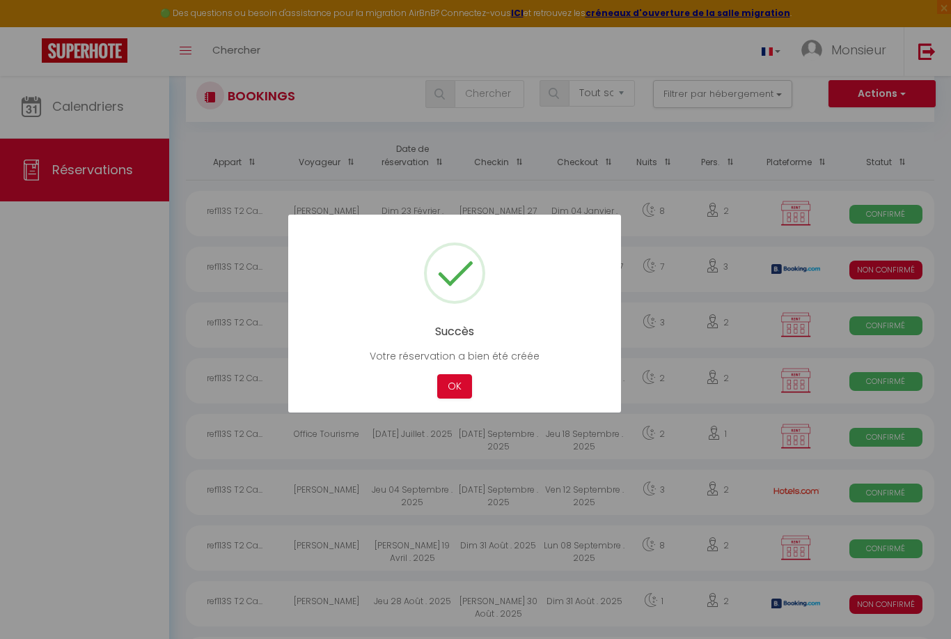
click at [458, 387] on button "OK" at bounding box center [454, 386] width 35 height 24
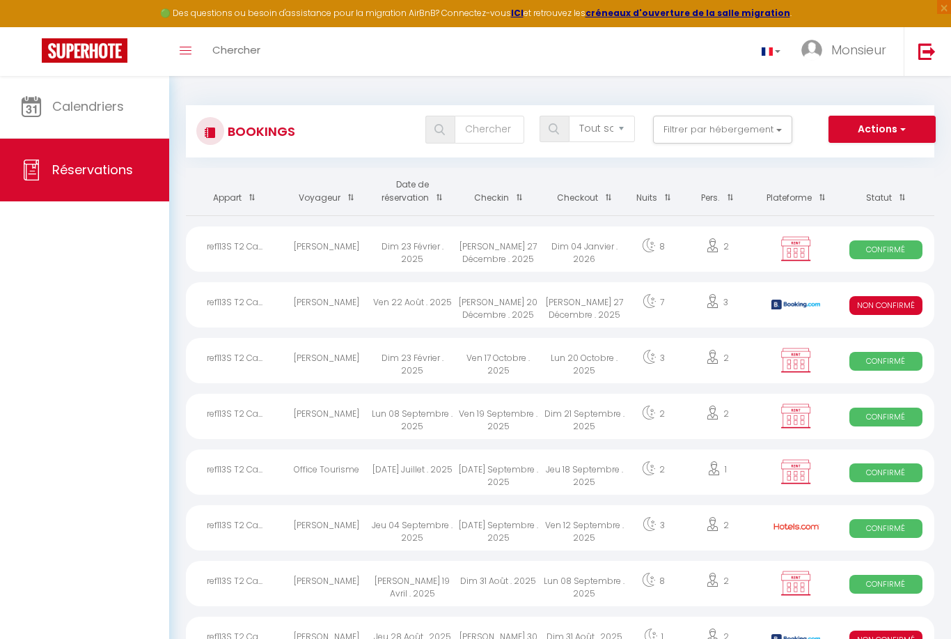
click at [112, 324] on div "Calendriers Réservations" at bounding box center [84, 371] width 169 height 593
click at [129, 393] on div "Calendriers Réservations" at bounding box center [84, 371] width 169 height 593
click at [106, 110] on span "Calendriers" at bounding box center [88, 106] width 72 height 17
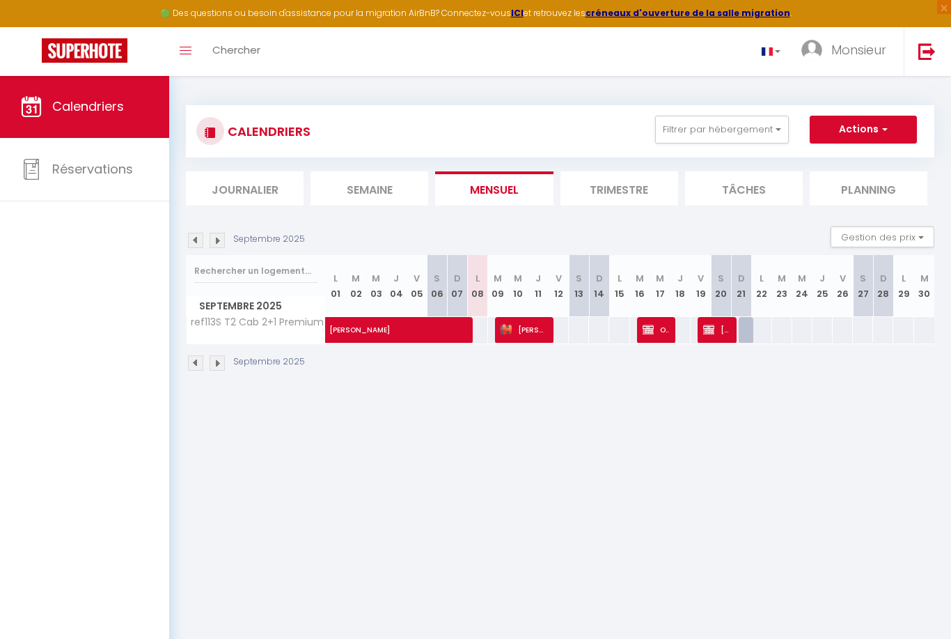
click at [715, 331] on img at bounding box center [709, 329] width 11 height 11
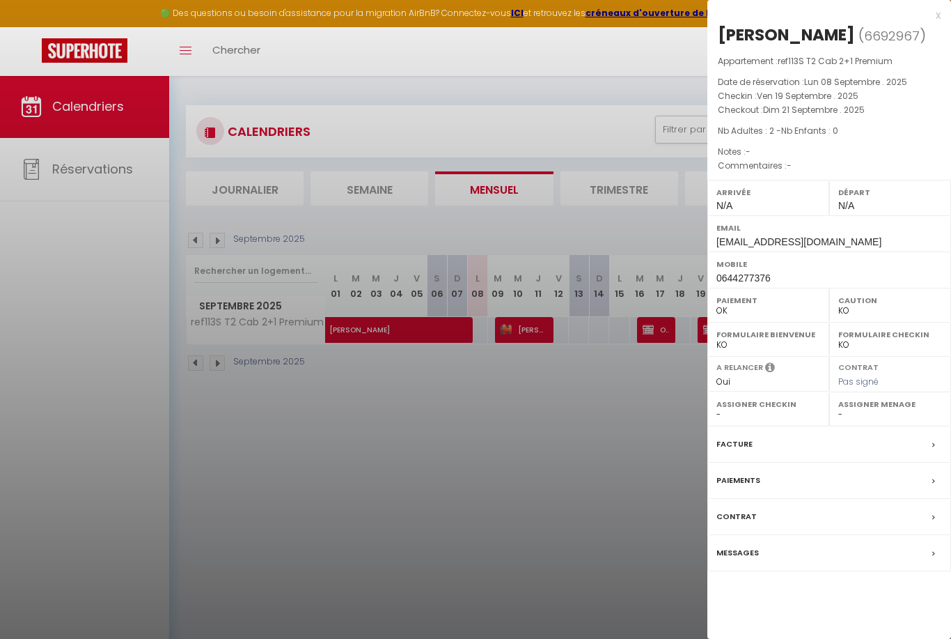
click at [578, 486] on div at bounding box center [475, 319] width 951 height 639
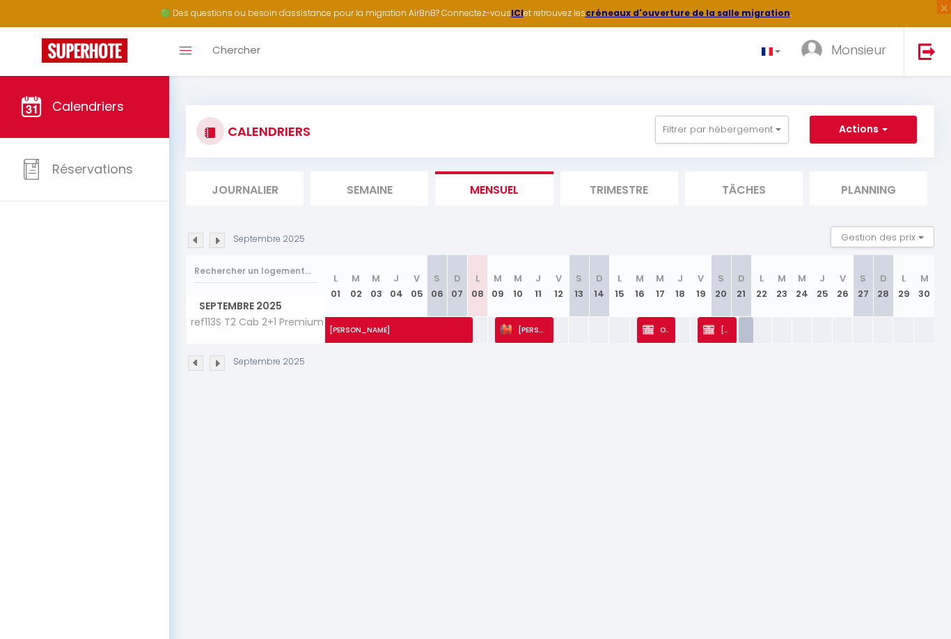
click at [217, 236] on img at bounding box center [217, 240] width 15 height 15
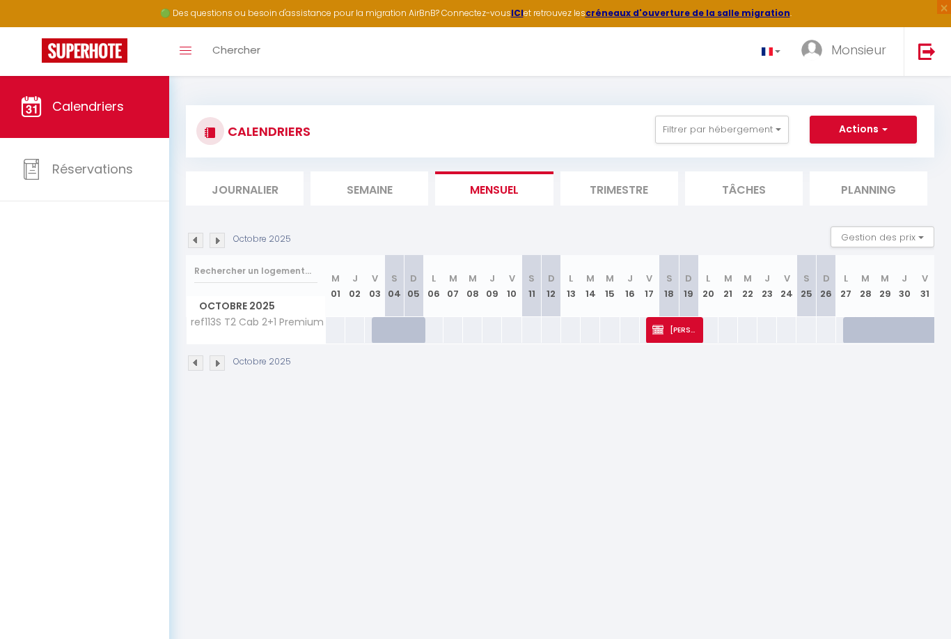
click at [684, 329] on span "[PERSON_NAME]" at bounding box center [675, 329] width 45 height 26
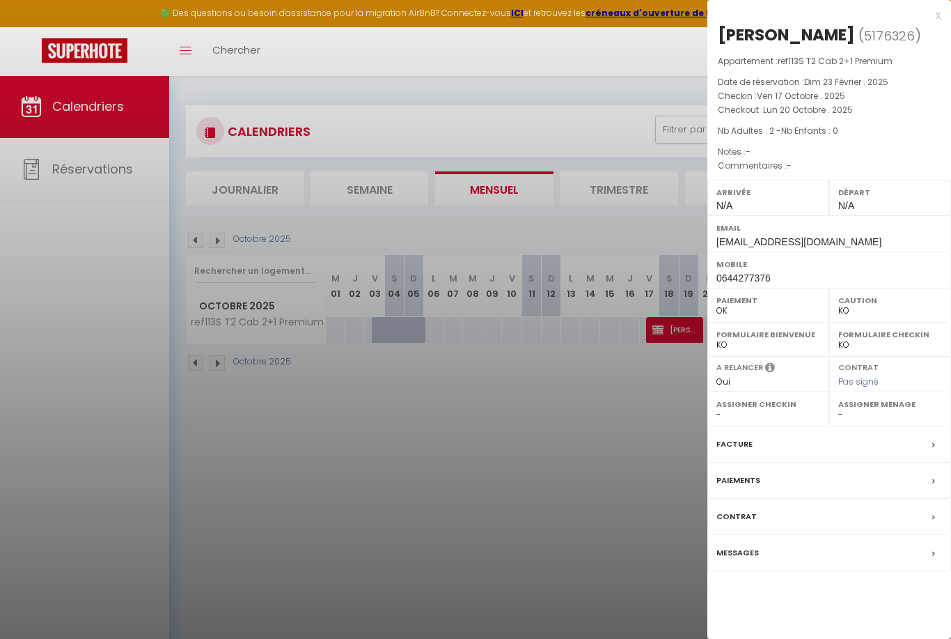
click at [564, 506] on div at bounding box center [475, 319] width 951 height 639
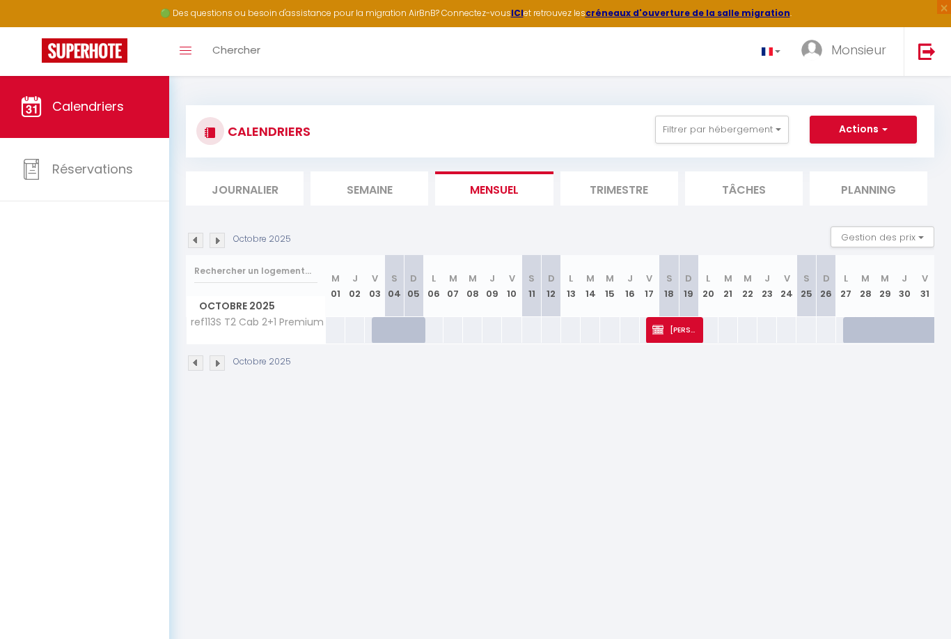
click at [194, 241] on img at bounding box center [195, 240] width 15 height 15
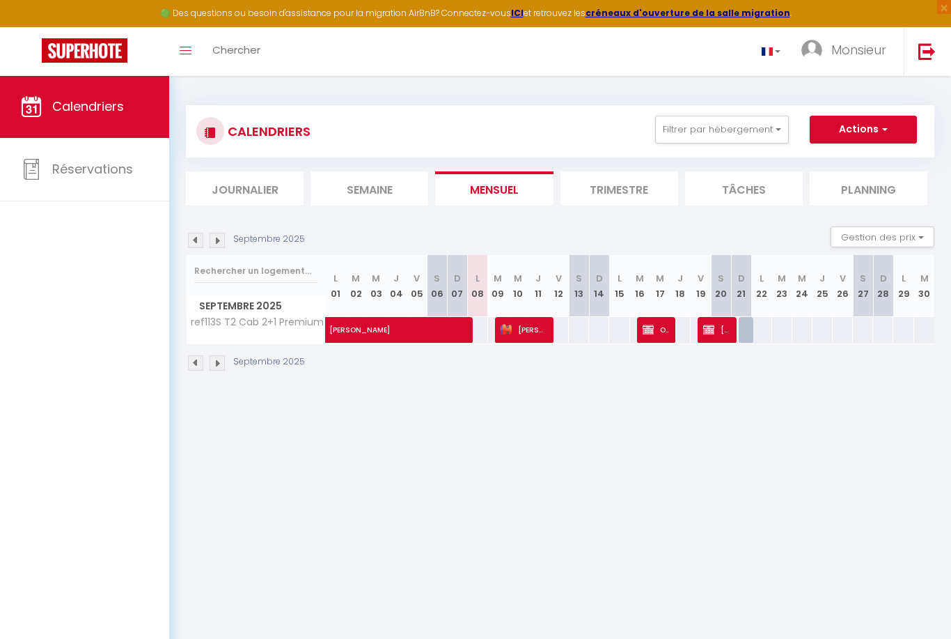
scroll to position [3, 0]
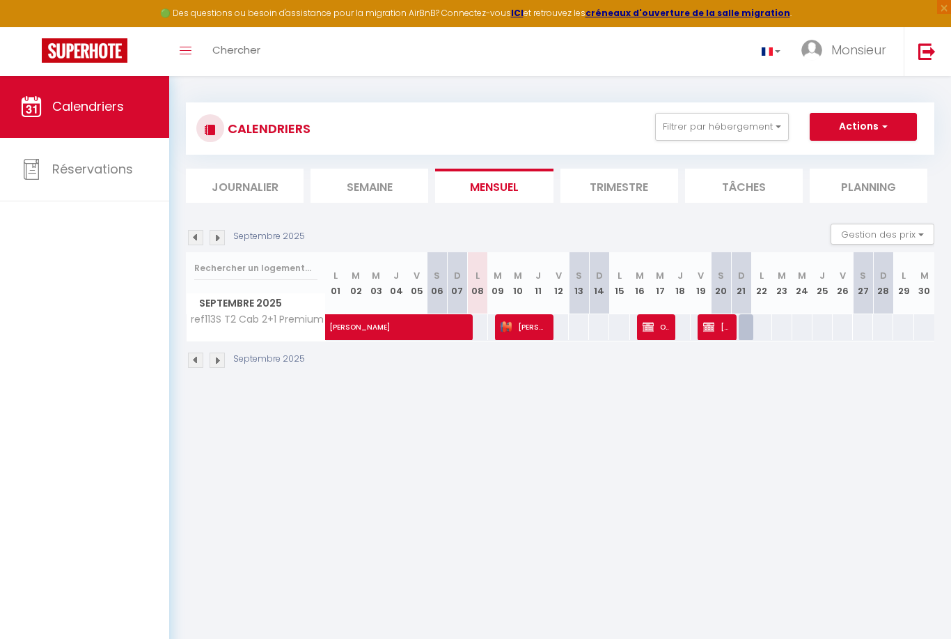
click at [224, 235] on img at bounding box center [217, 237] width 15 height 15
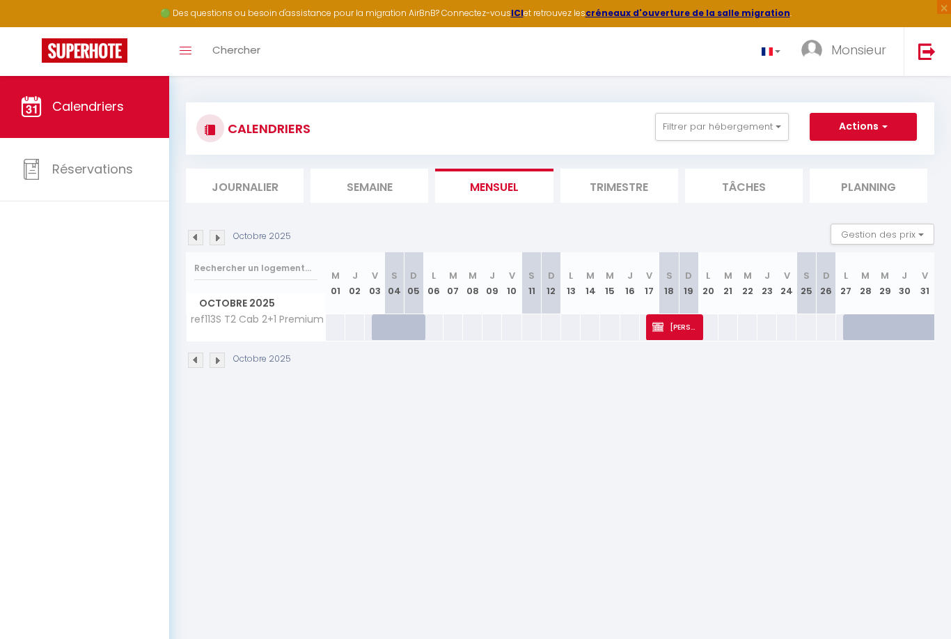
click at [411, 325] on div at bounding box center [421, 335] width 20 height 26
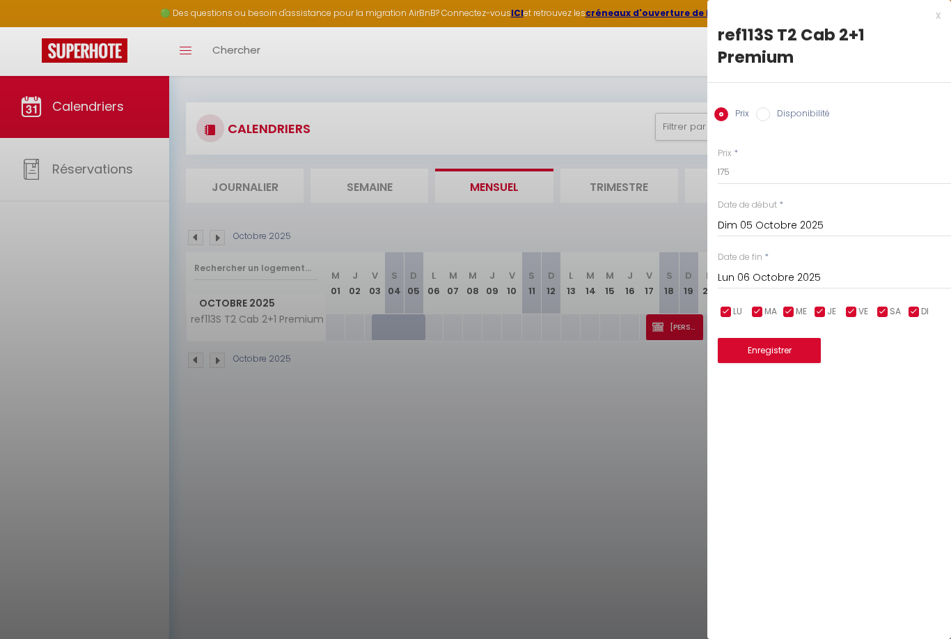
click at [87, 502] on div at bounding box center [475, 319] width 951 height 639
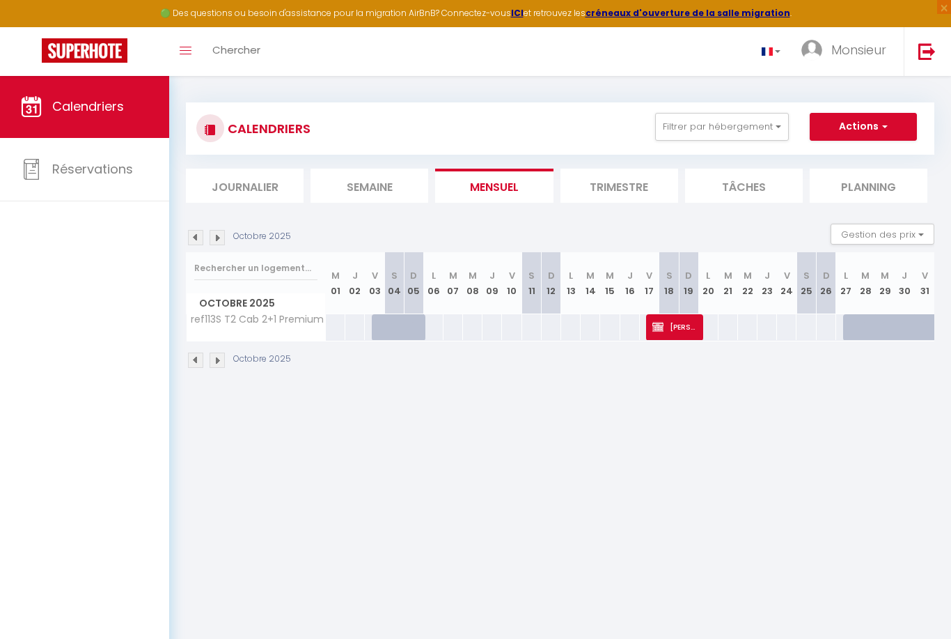
click at [865, 132] on button "Actions" at bounding box center [863, 127] width 107 height 28
click at [861, 162] on link "Nouvelle réservation" at bounding box center [849, 158] width 121 height 21
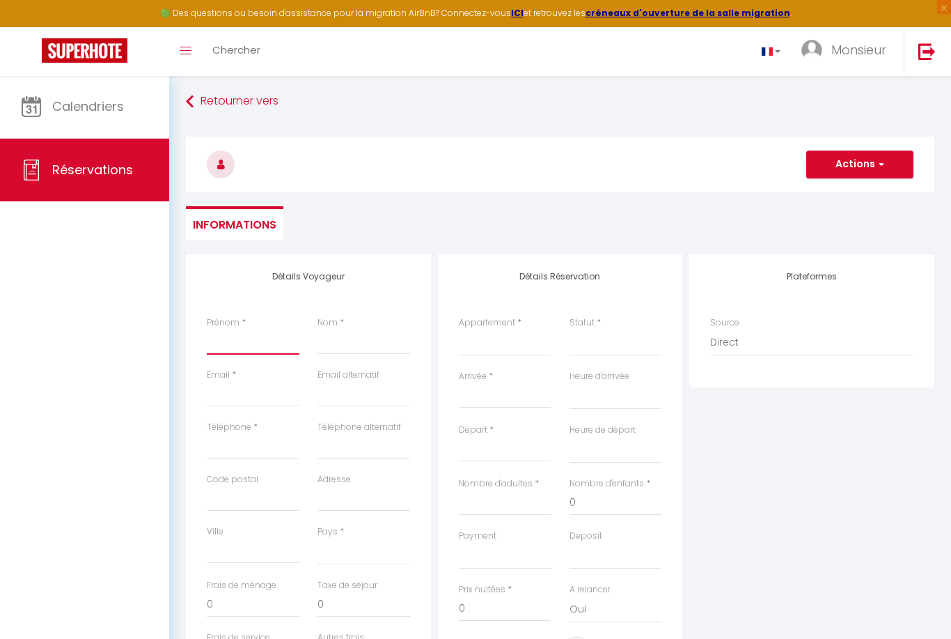
click at [239, 342] on input "Prénom" at bounding box center [253, 341] width 93 height 25
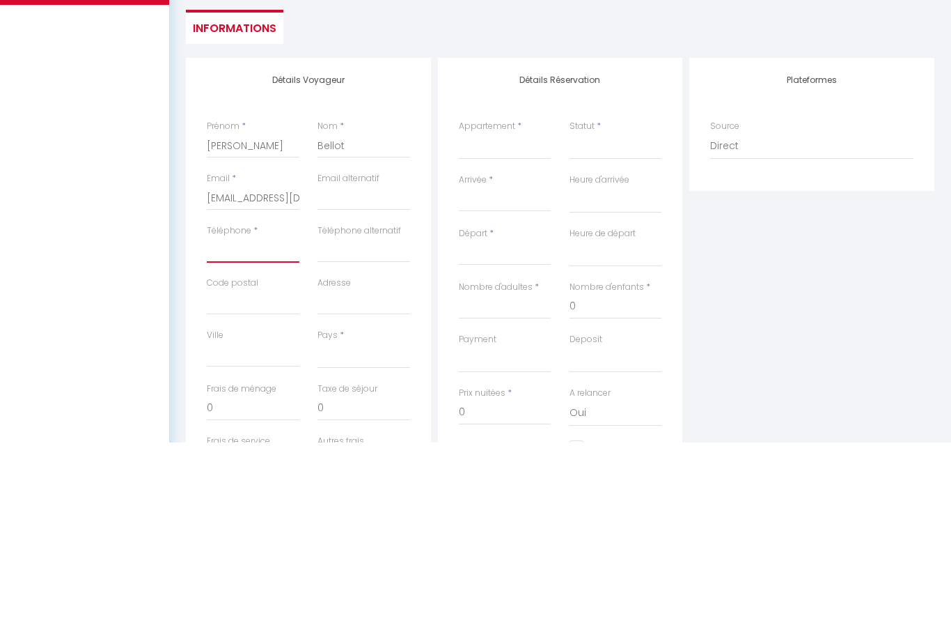
click at [245, 434] on input "Téléphone" at bounding box center [253, 446] width 93 height 25
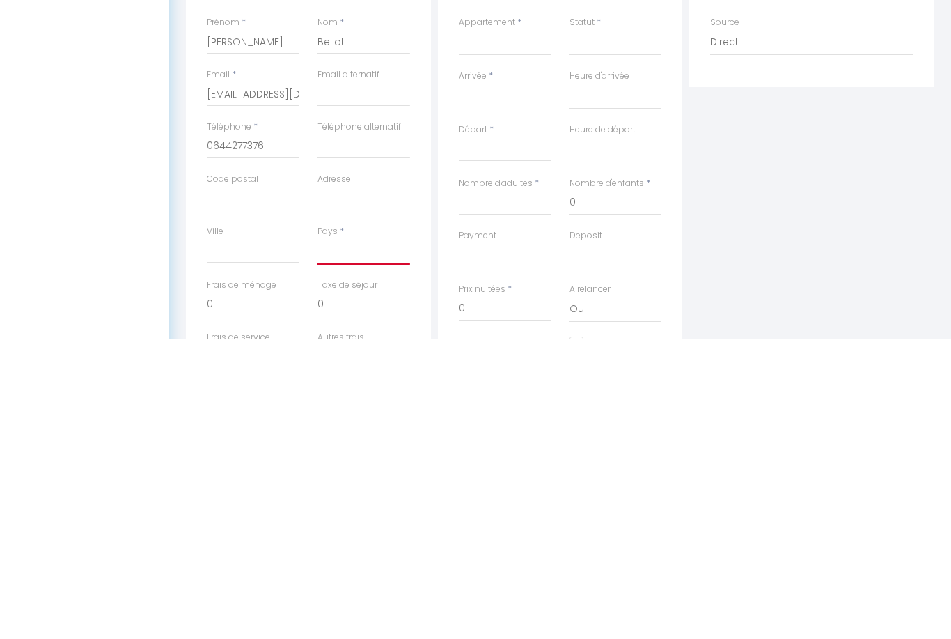
click at [366, 538] on select "[GEOGRAPHIC_DATA] [GEOGRAPHIC_DATA] [GEOGRAPHIC_DATA] [GEOGRAPHIC_DATA] [GEOGRA…" at bounding box center [364, 551] width 93 height 26
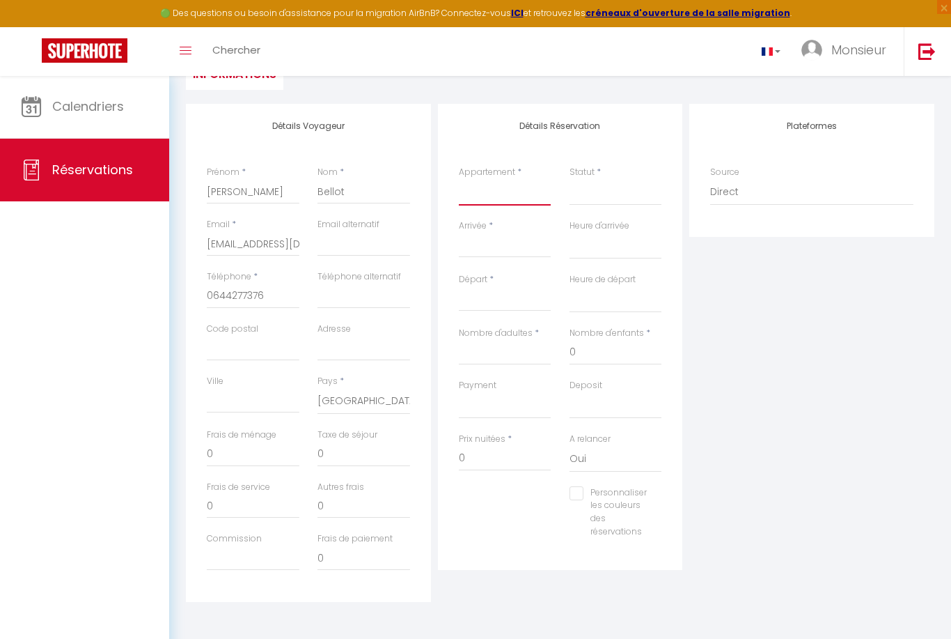
click at [494, 188] on select "ref113S T2 Cab 2+1 Premium" at bounding box center [505, 192] width 93 height 26
click at [499, 244] on input "Arrivée" at bounding box center [505, 247] width 93 height 18
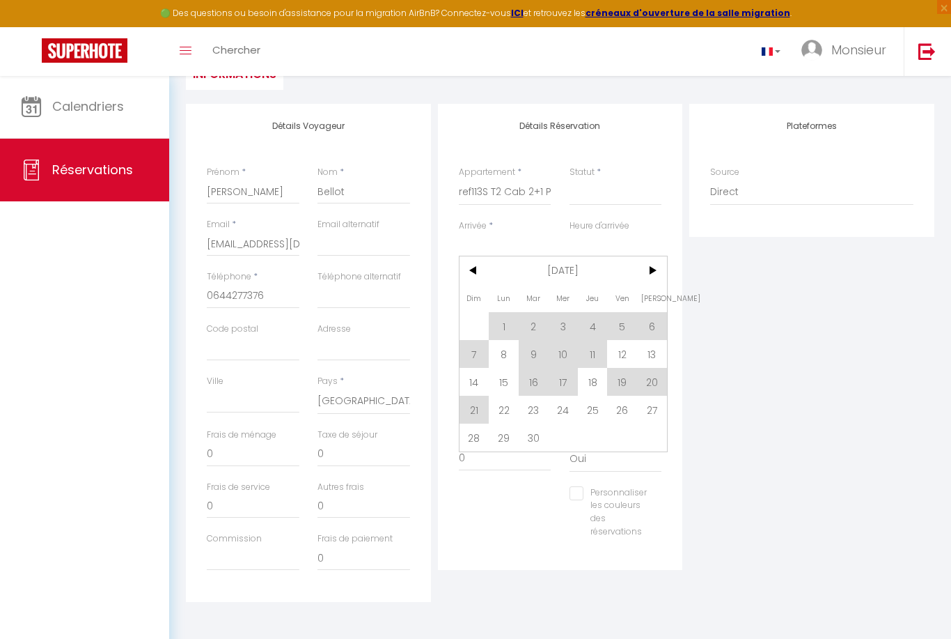
click at [654, 274] on span ">" at bounding box center [652, 270] width 30 height 28
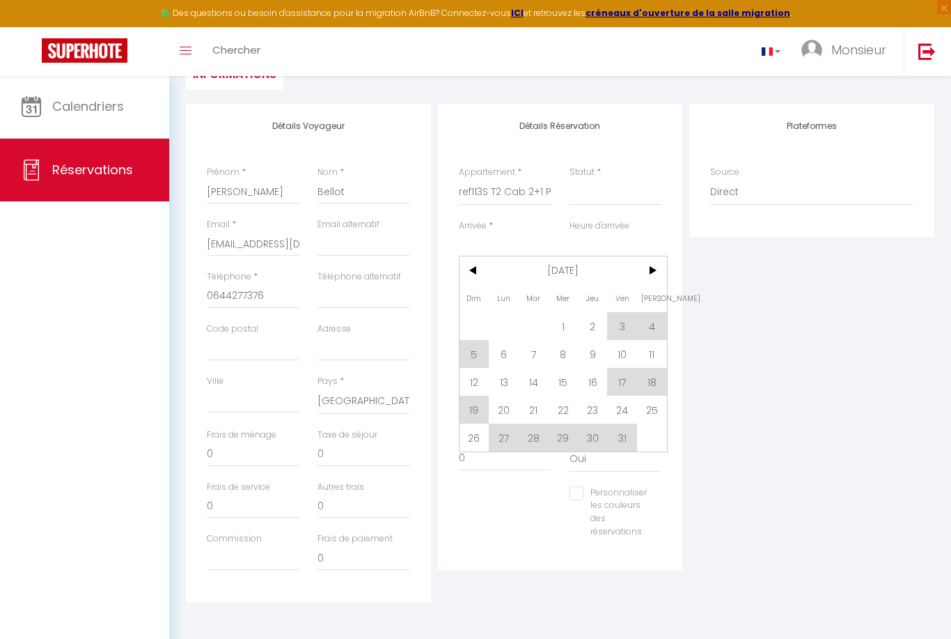
click at [623, 325] on span "3" at bounding box center [622, 326] width 30 height 28
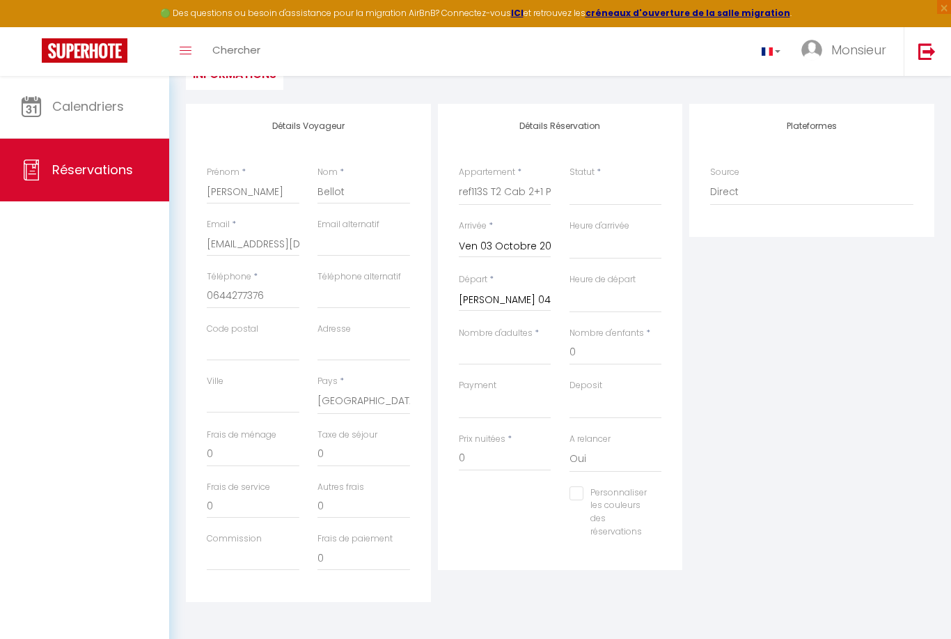
click at [512, 306] on input "[PERSON_NAME] 04 Octobre 2025" at bounding box center [505, 300] width 93 height 18
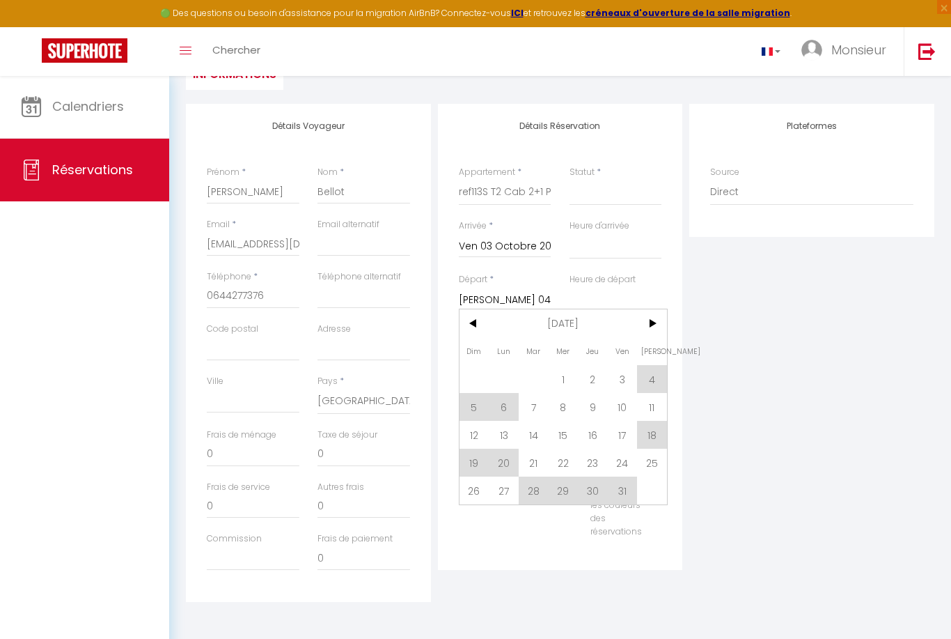
click at [476, 410] on span "5" at bounding box center [475, 407] width 30 height 28
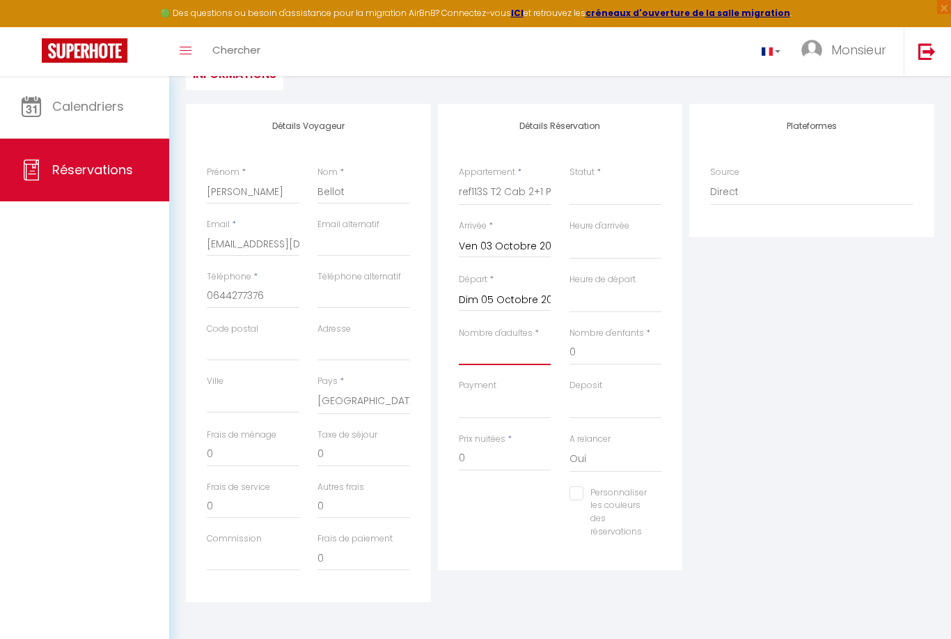
click at [508, 352] on input "Nombre d'adultes" at bounding box center [505, 352] width 93 height 25
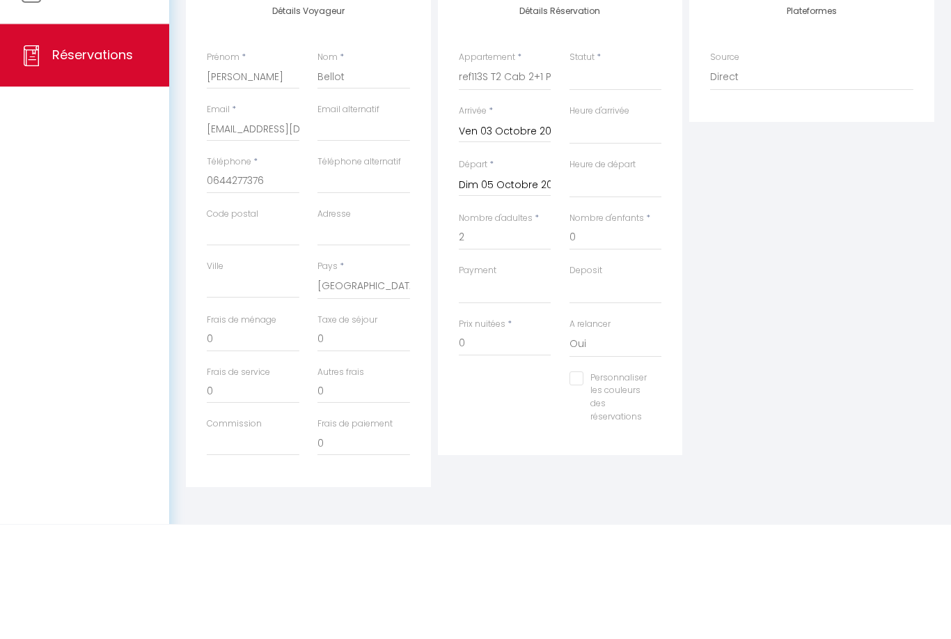
click at [489, 291] on input "Dim 05 Octobre 2025" at bounding box center [505, 300] width 93 height 18
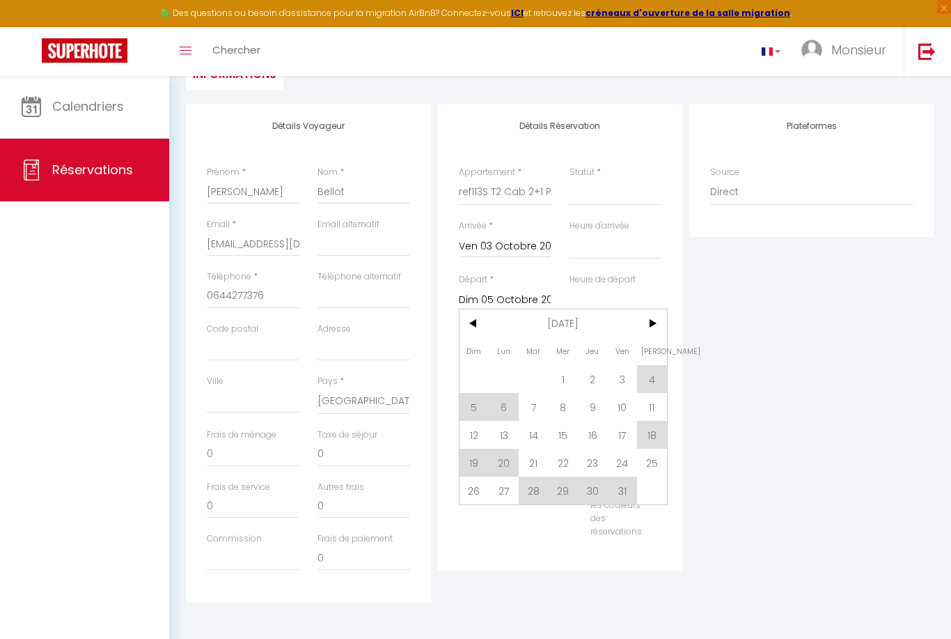
click at [513, 407] on span "6" at bounding box center [504, 407] width 30 height 28
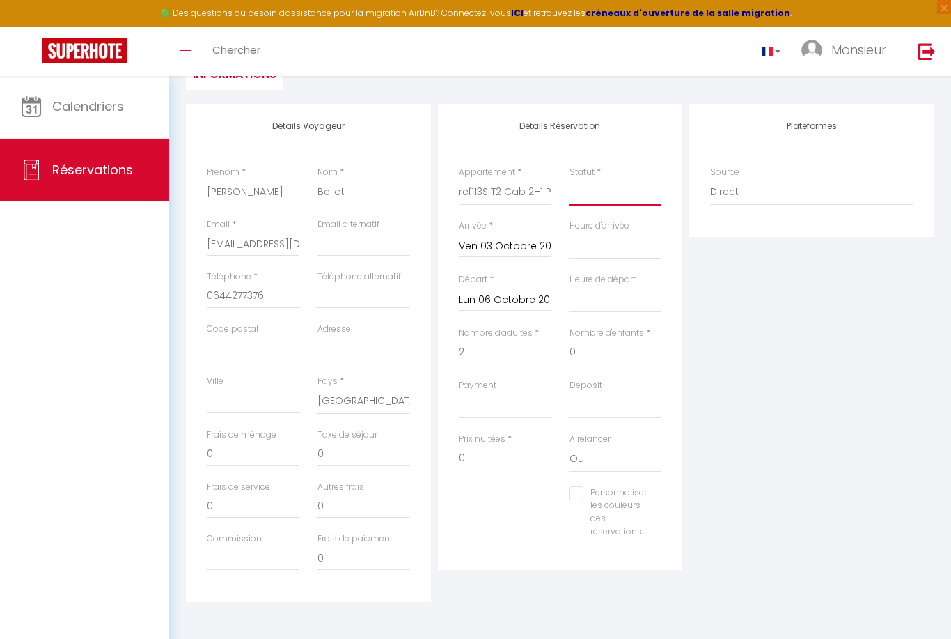
click at [612, 187] on select "Confirmé Non Confirmé [PERSON_NAME] par le voyageur No Show Request" at bounding box center [616, 192] width 93 height 26
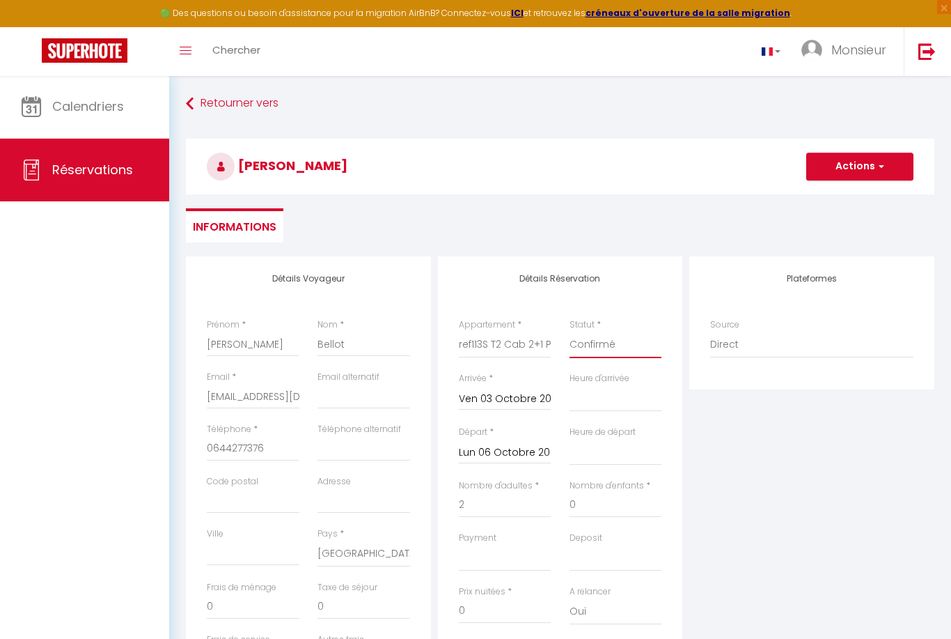
scroll to position [0, 0]
click at [876, 169] on span "button" at bounding box center [880, 167] width 8 height 13
click at [852, 204] on link "Enregistrer" at bounding box center [846, 198] width 110 height 18
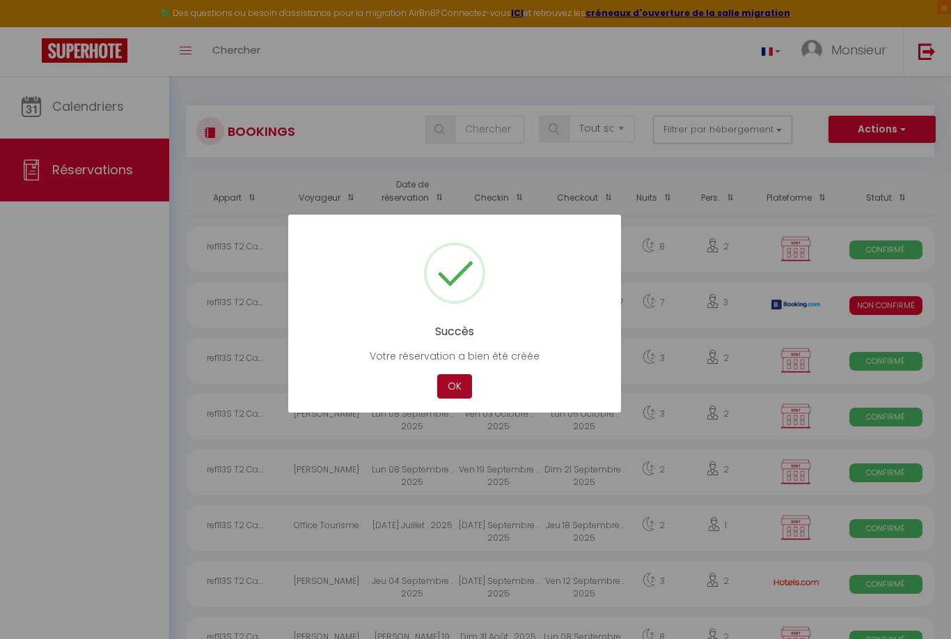
click at [465, 385] on button "OK" at bounding box center [454, 386] width 35 height 24
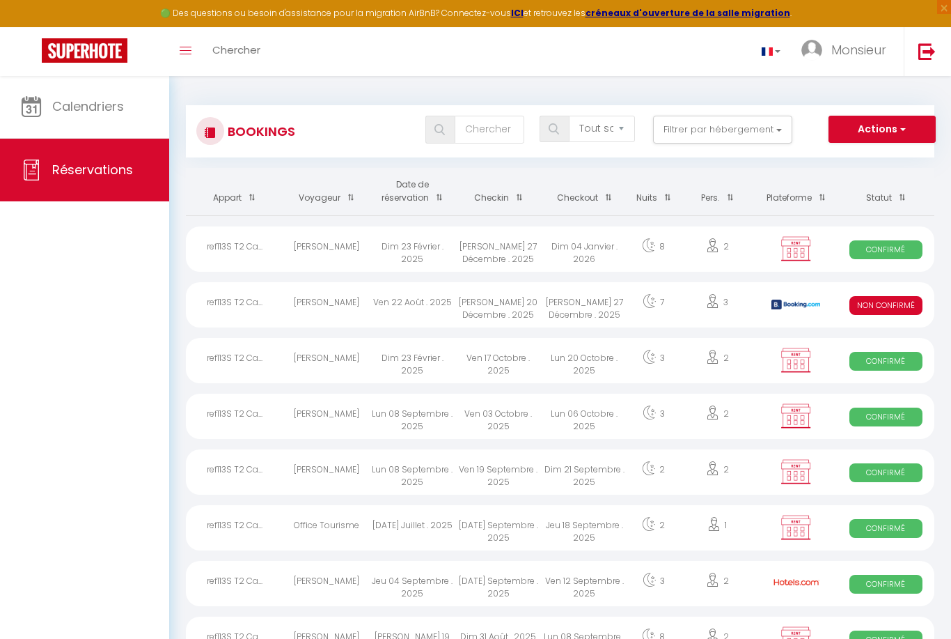
click at [107, 115] on span "Calendriers" at bounding box center [88, 106] width 72 height 17
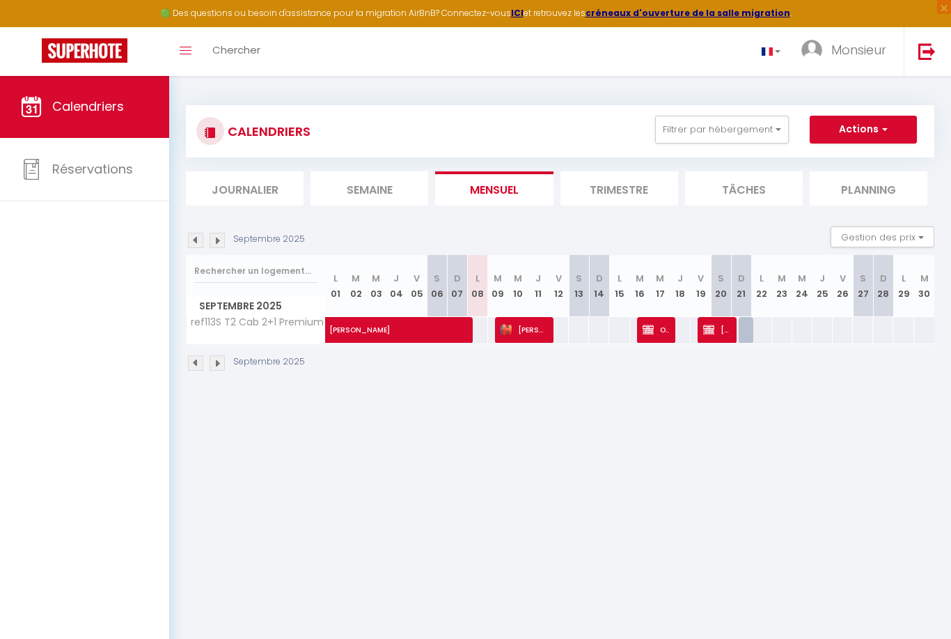
click at [219, 244] on img at bounding box center [217, 240] width 15 height 15
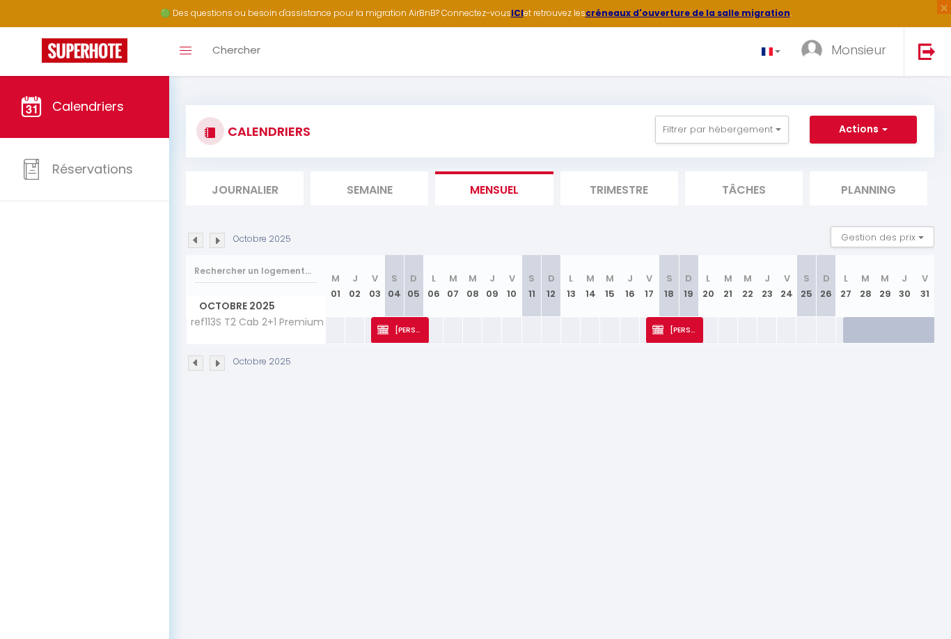
click at [220, 240] on img at bounding box center [217, 240] width 15 height 15
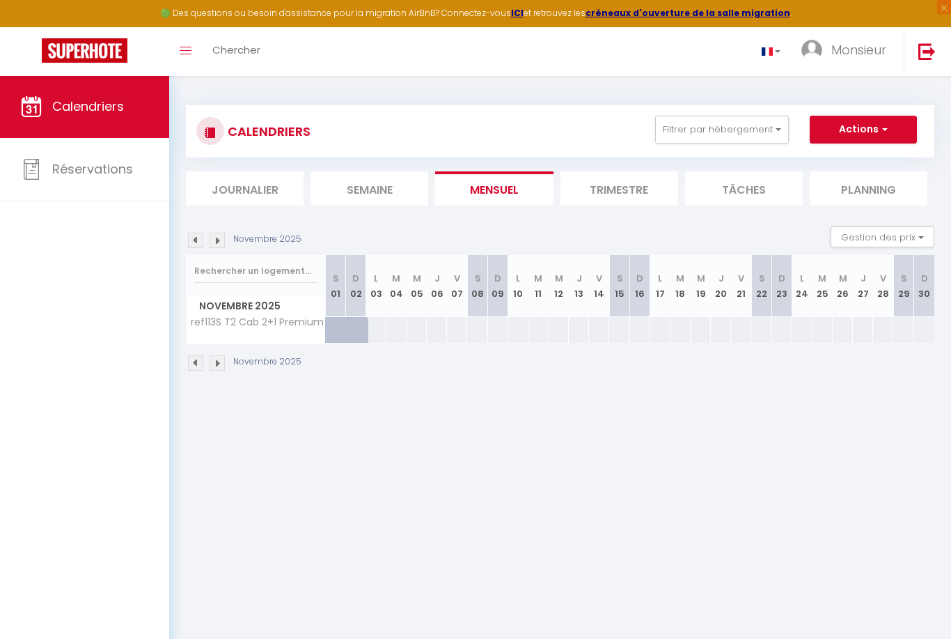
click at [879, 127] on span "button" at bounding box center [883, 129] width 8 height 14
click at [878, 160] on link "Nouvelle réservation" at bounding box center [849, 161] width 121 height 21
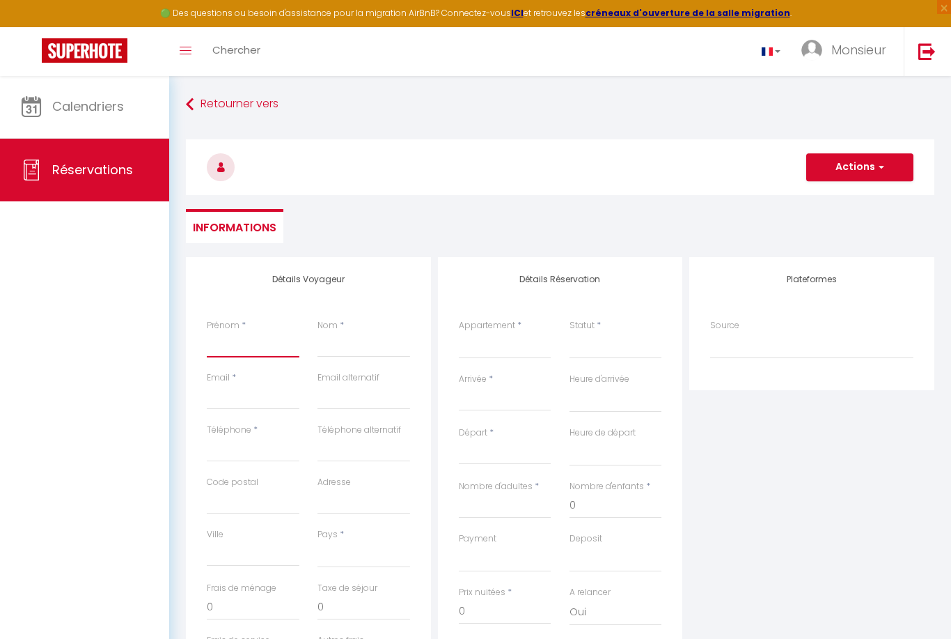
click at [234, 340] on input "Prénom" at bounding box center [253, 344] width 93 height 25
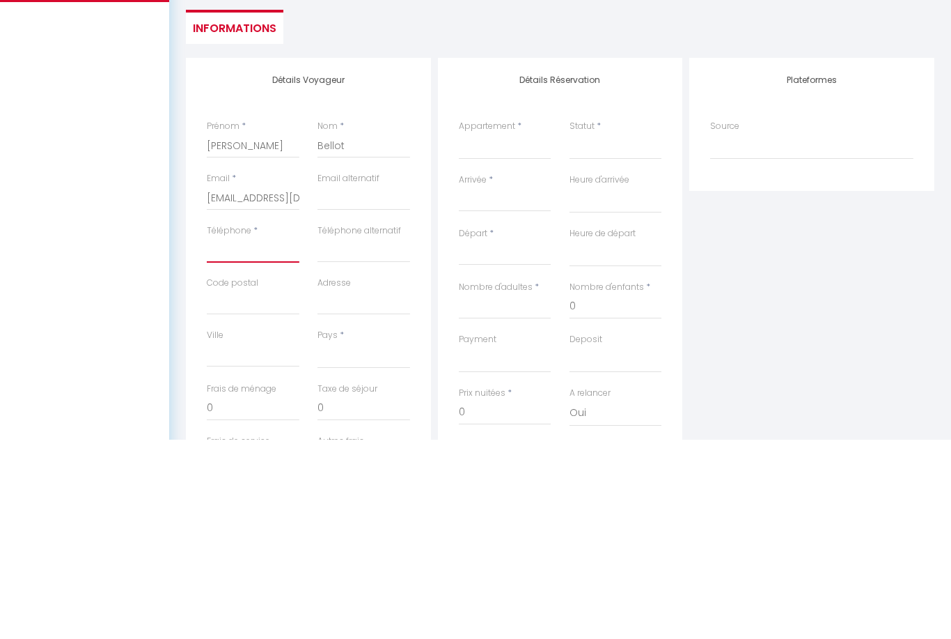
click at [249, 437] on input "Téléphone" at bounding box center [253, 449] width 93 height 25
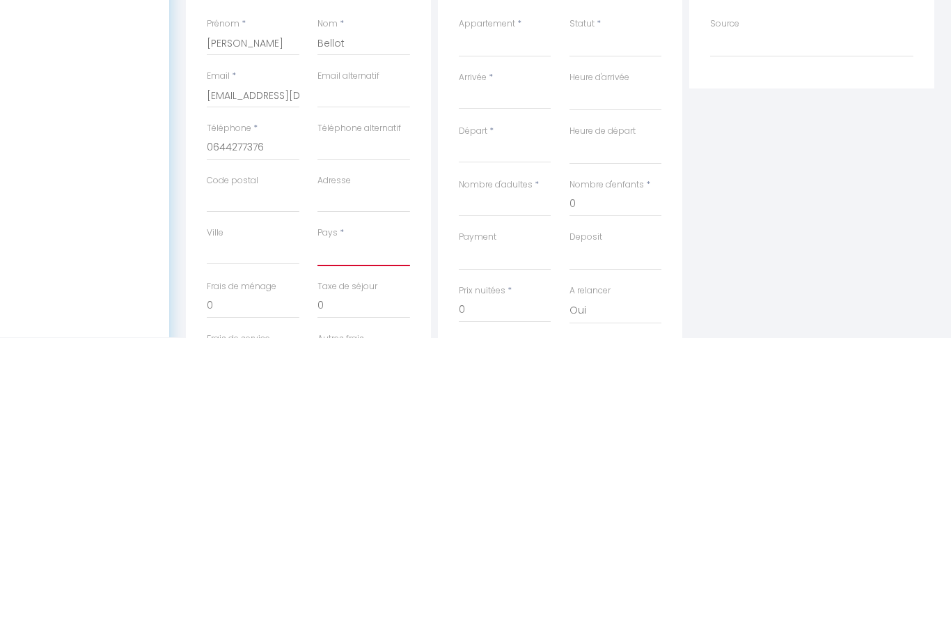
click at [362, 541] on select "[GEOGRAPHIC_DATA] [GEOGRAPHIC_DATA] [GEOGRAPHIC_DATA] [GEOGRAPHIC_DATA] [GEOGRA…" at bounding box center [364, 554] width 93 height 26
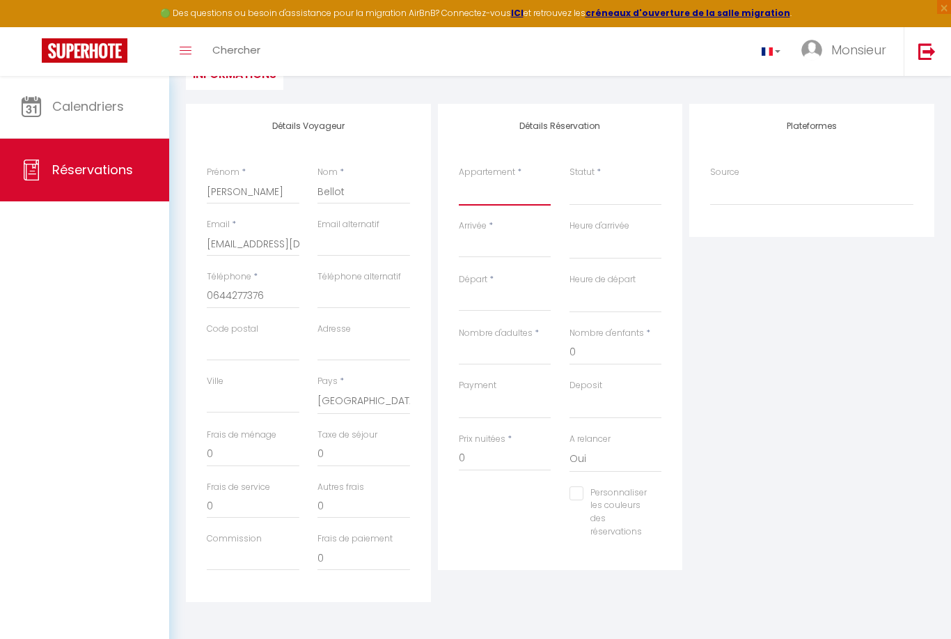
click at [503, 189] on select "ref113S T2 Cab 2+1 Premium" at bounding box center [505, 192] width 93 height 26
click at [492, 240] on input "Arrivée" at bounding box center [505, 247] width 93 height 18
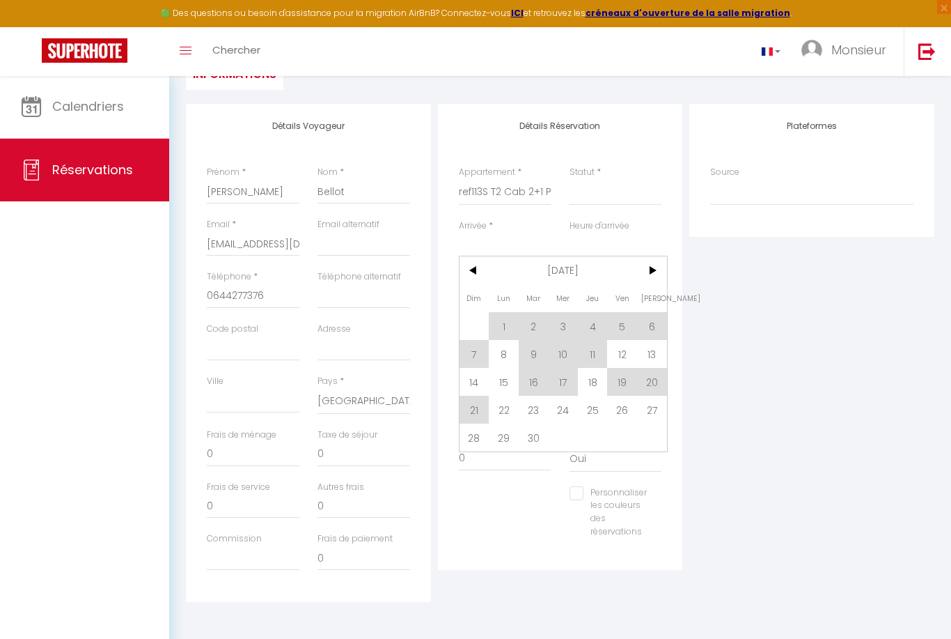
click at [655, 273] on span ">" at bounding box center [652, 270] width 30 height 28
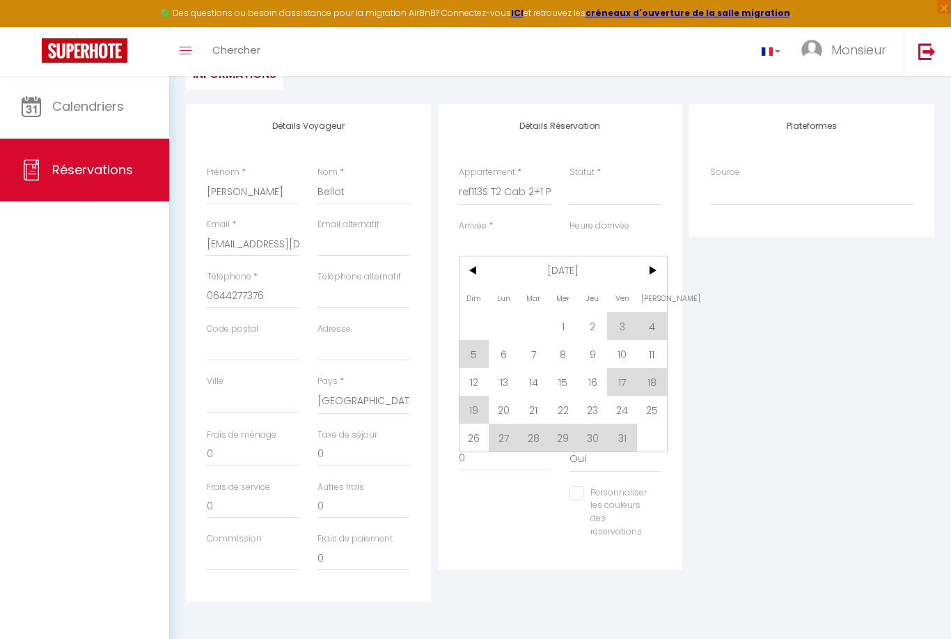
click at [540, 440] on span "28" at bounding box center [534, 438] width 30 height 28
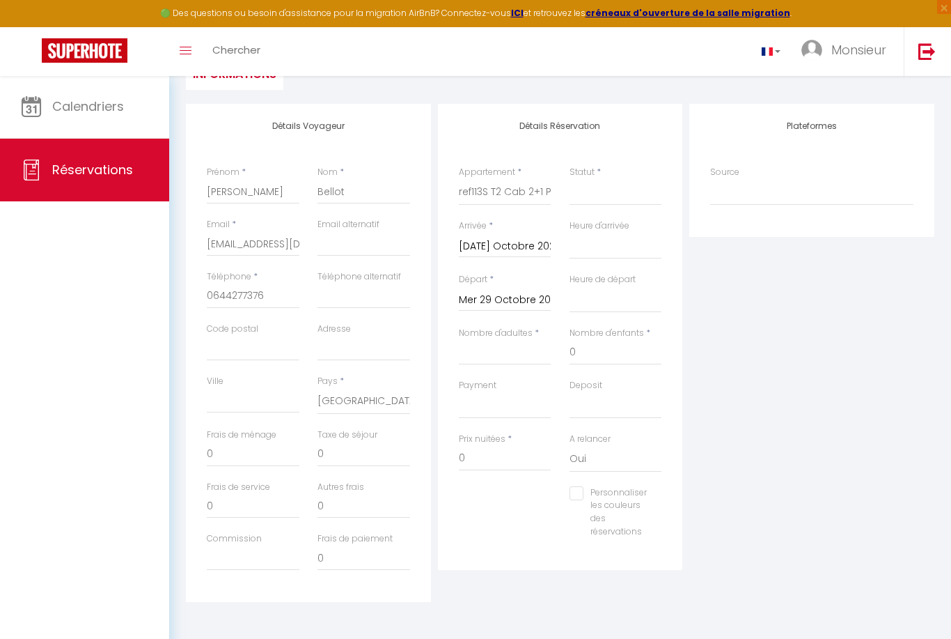
click at [515, 304] on input "Mer 29 Octobre 2025" at bounding box center [505, 300] width 93 height 18
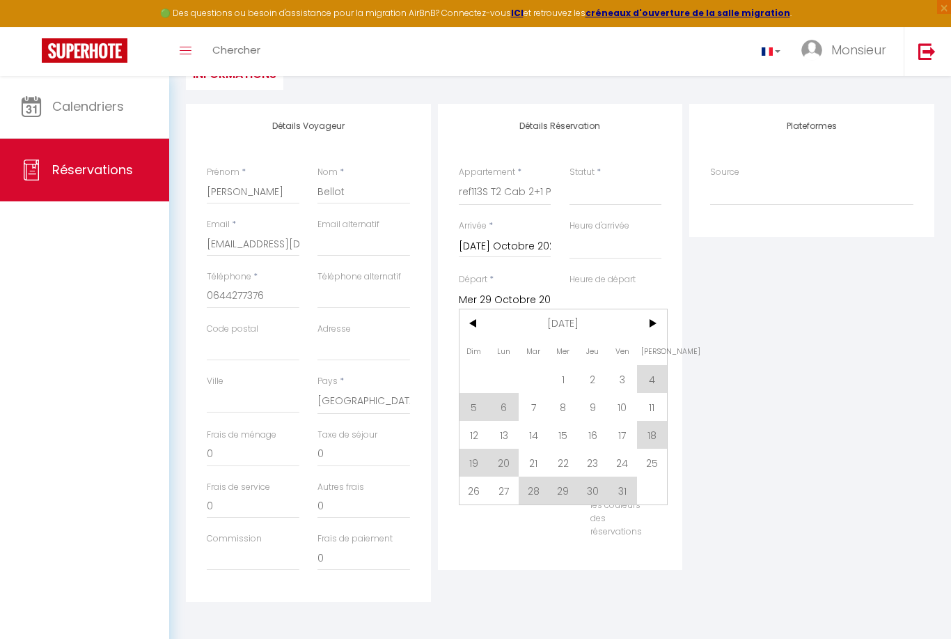
click at [658, 326] on span ">" at bounding box center [652, 323] width 30 height 28
click at [477, 412] on span "2" at bounding box center [475, 407] width 30 height 28
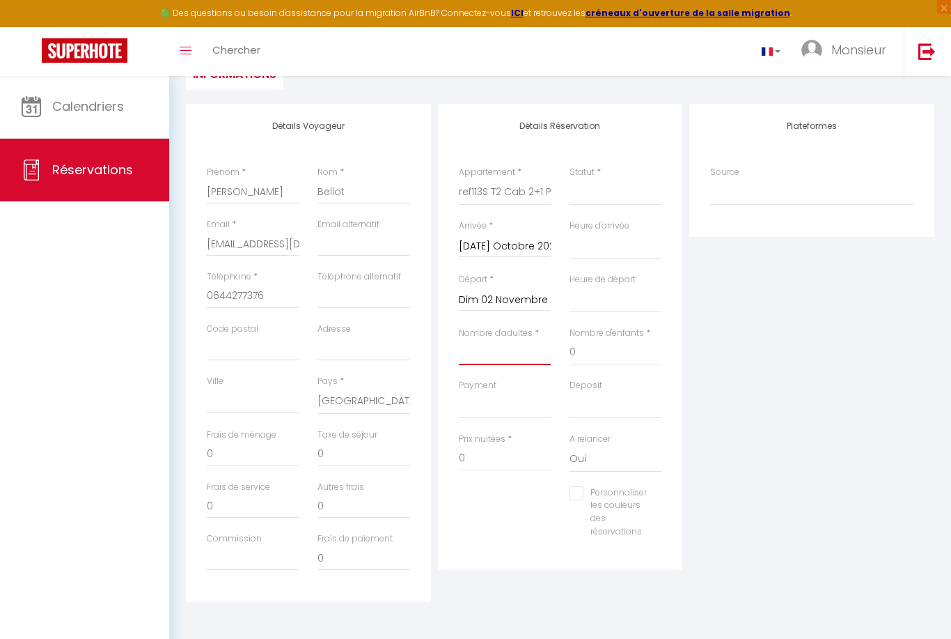
click at [504, 352] on input "Nombre d'adultes" at bounding box center [505, 352] width 93 height 25
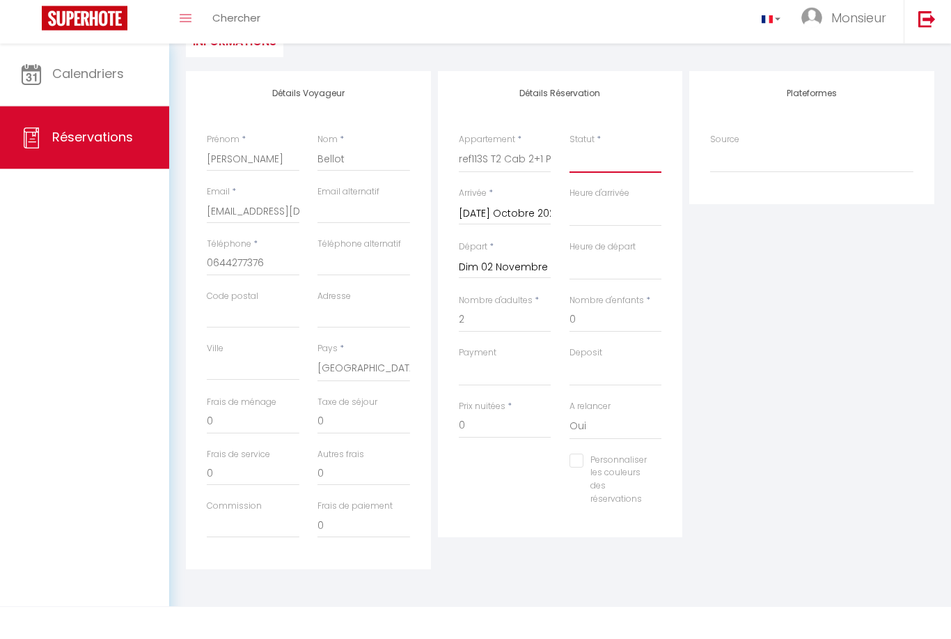
click at [612, 179] on select "Confirmé Non Confirmé [PERSON_NAME] par le voyageur No Show Request" at bounding box center [616, 192] width 93 height 26
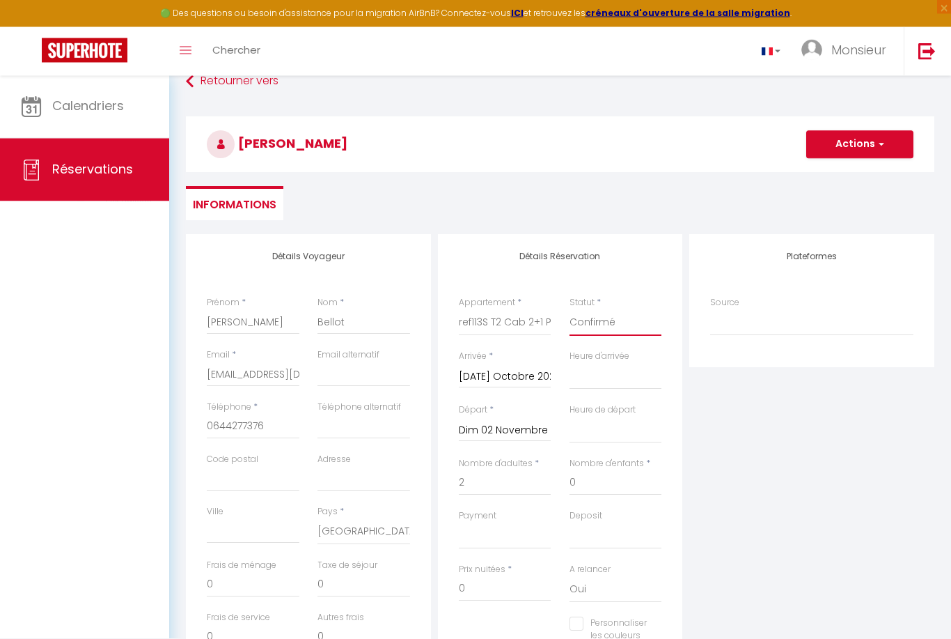
scroll to position [0, 0]
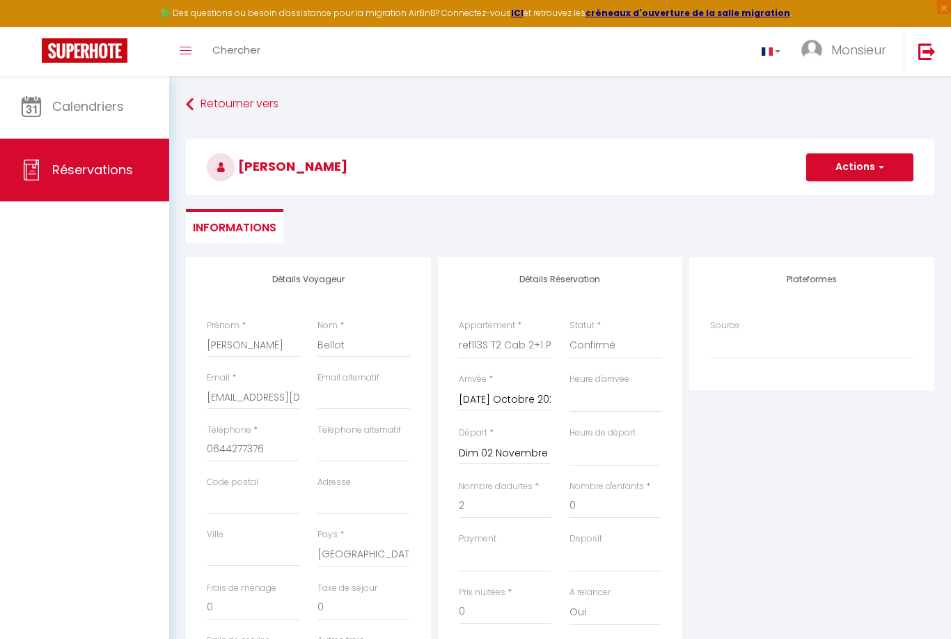
click at [883, 166] on span "button" at bounding box center [880, 167] width 8 height 13
click at [862, 201] on link "Enregistrer" at bounding box center [846, 198] width 110 height 18
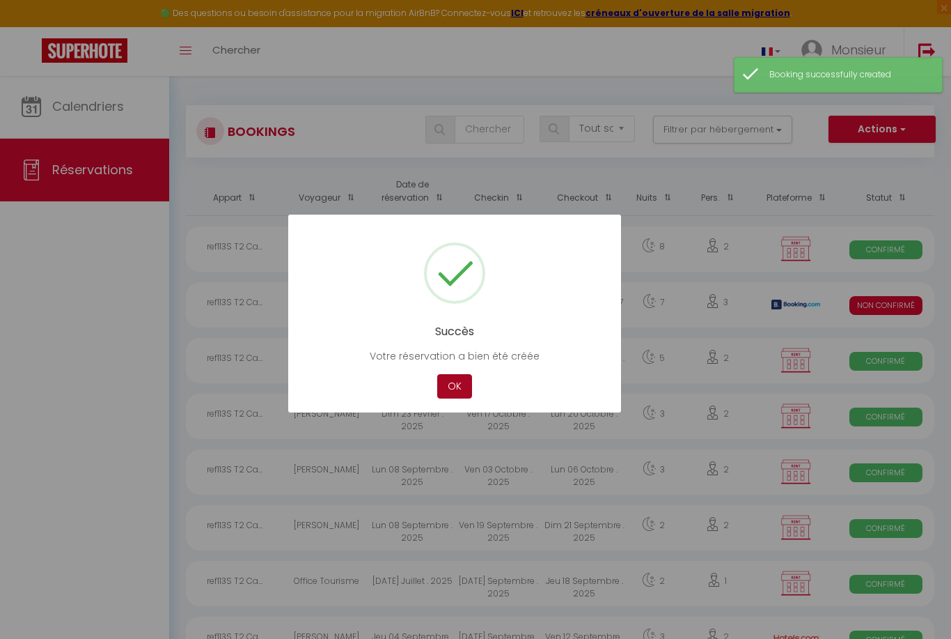
click at [456, 385] on button "OK" at bounding box center [454, 386] width 35 height 24
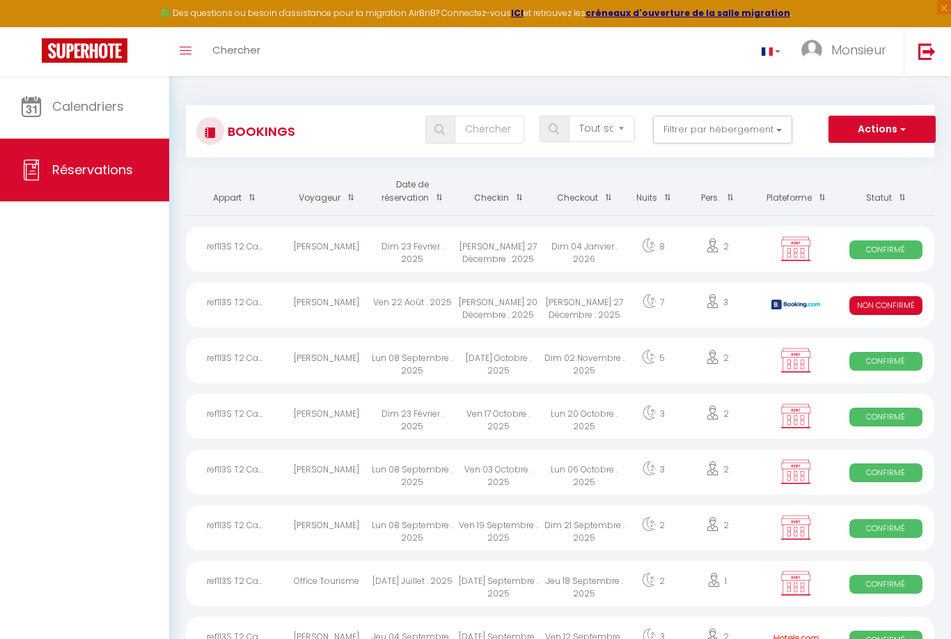
click at [109, 108] on span "Calendriers" at bounding box center [88, 106] width 72 height 17
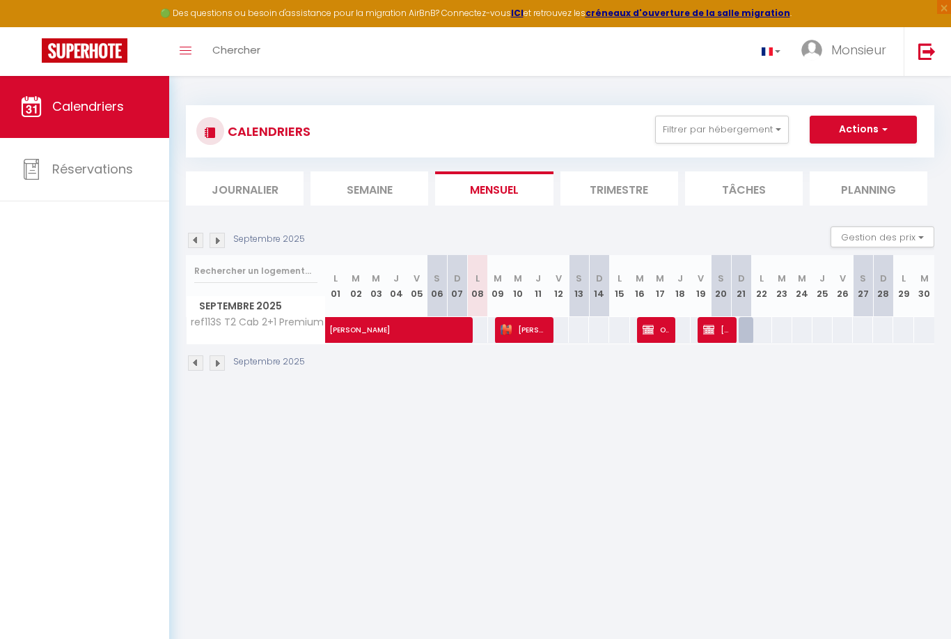
click at [222, 239] on img at bounding box center [217, 240] width 15 height 15
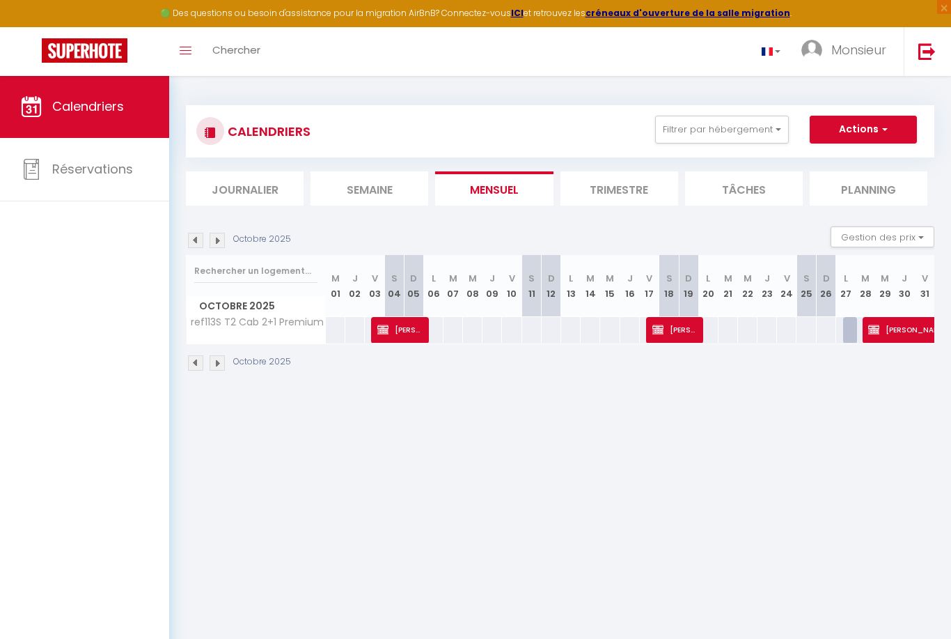
click at [224, 240] on img at bounding box center [217, 240] width 15 height 15
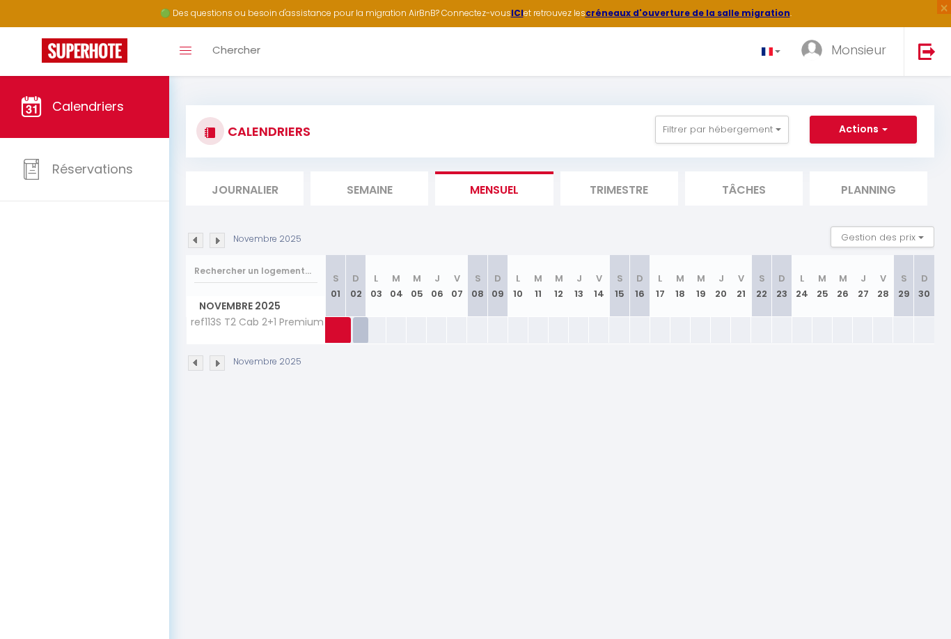
click at [219, 243] on img at bounding box center [217, 240] width 15 height 15
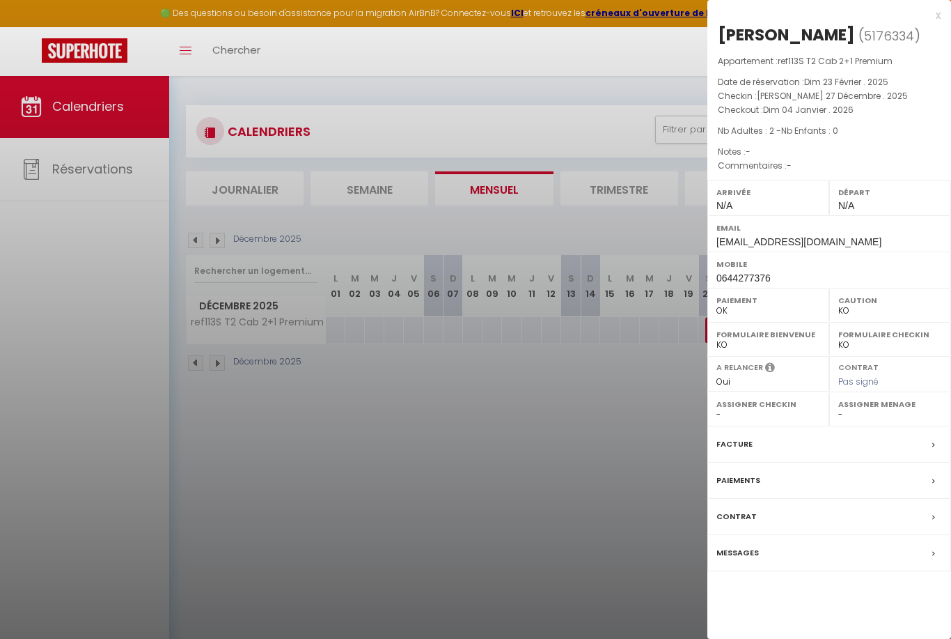
click at [615, 474] on div at bounding box center [475, 319] width 951 height 639
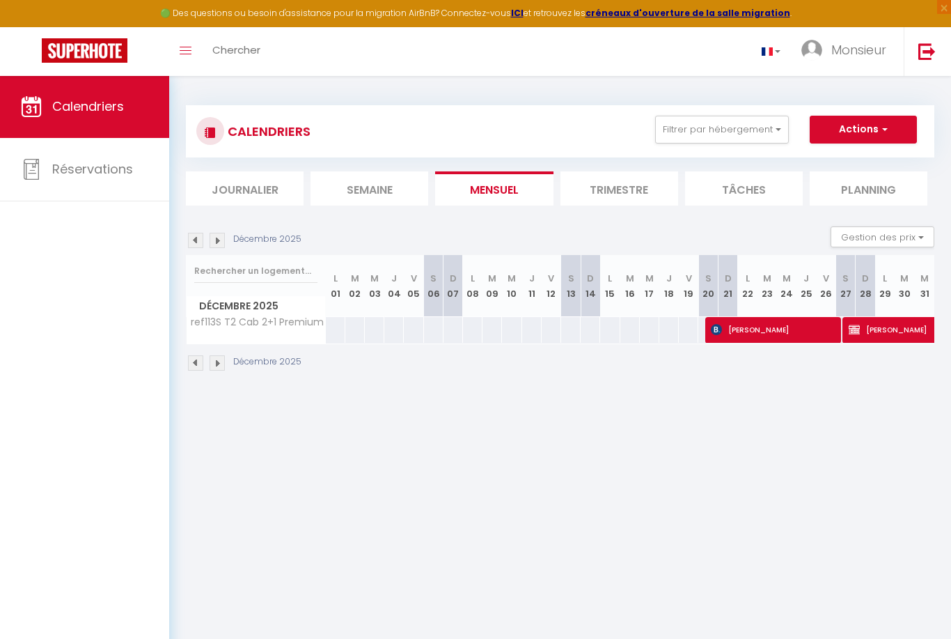
click at [220, 241] on img at bounding box center [217, 240] width 15 height 15
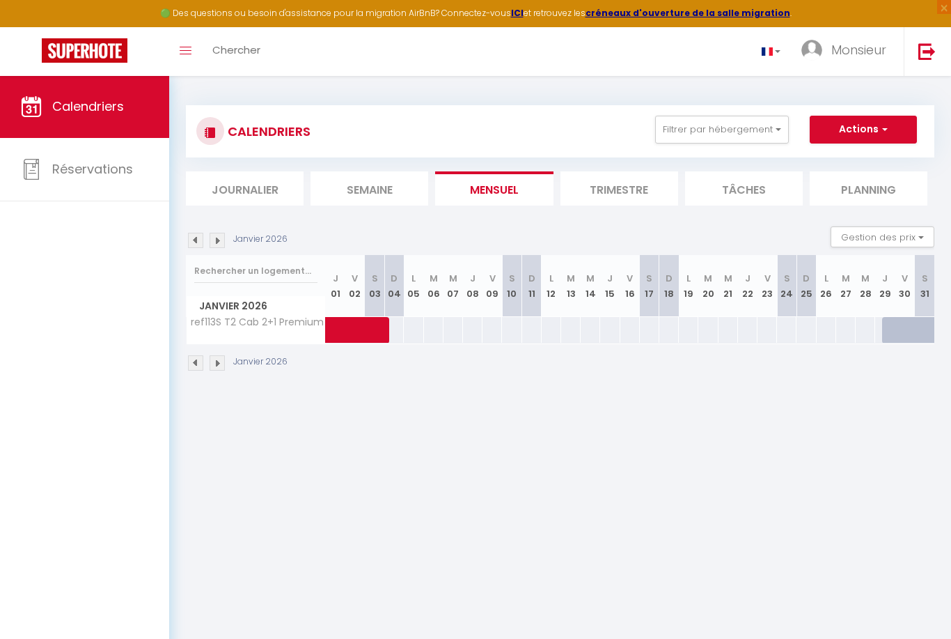
click at [222, 244] on img at bounding box center [217, 240] width 15 height 15
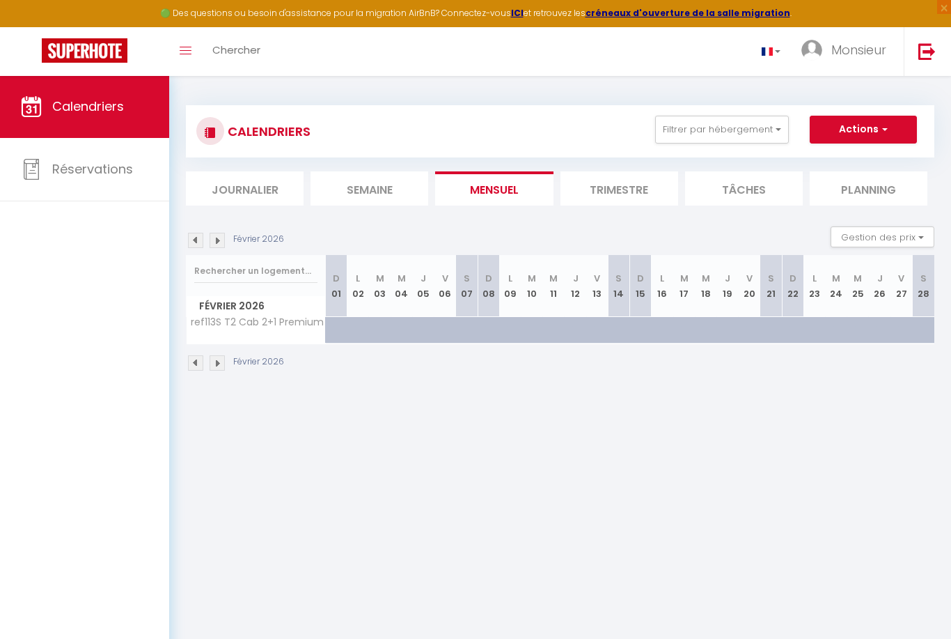
click at [199, 366] on img at bounding box center [195, 362] width 15 height 15
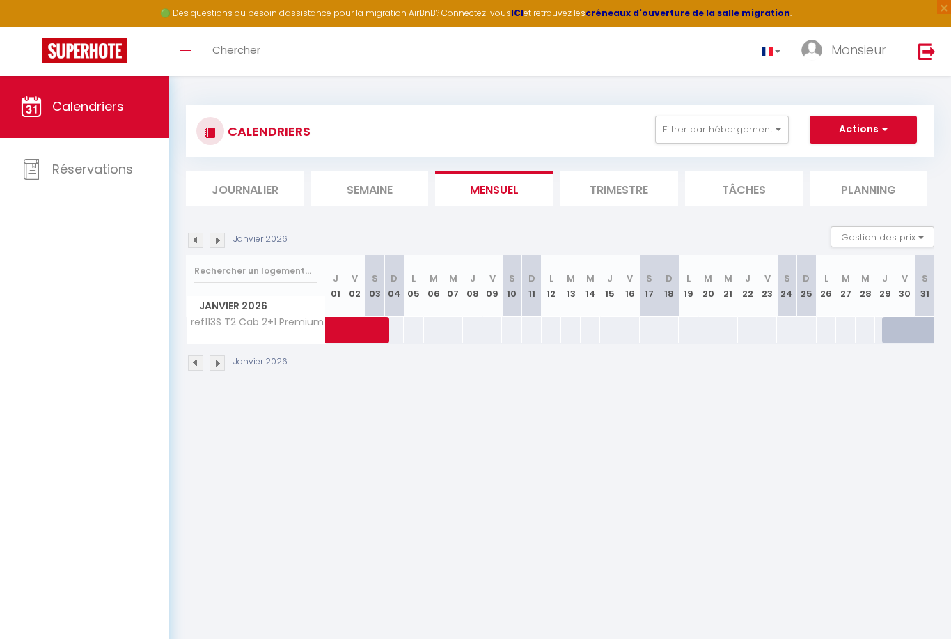
click at [216, 362] on img at bounding box center [217, 362] width 15 height 15
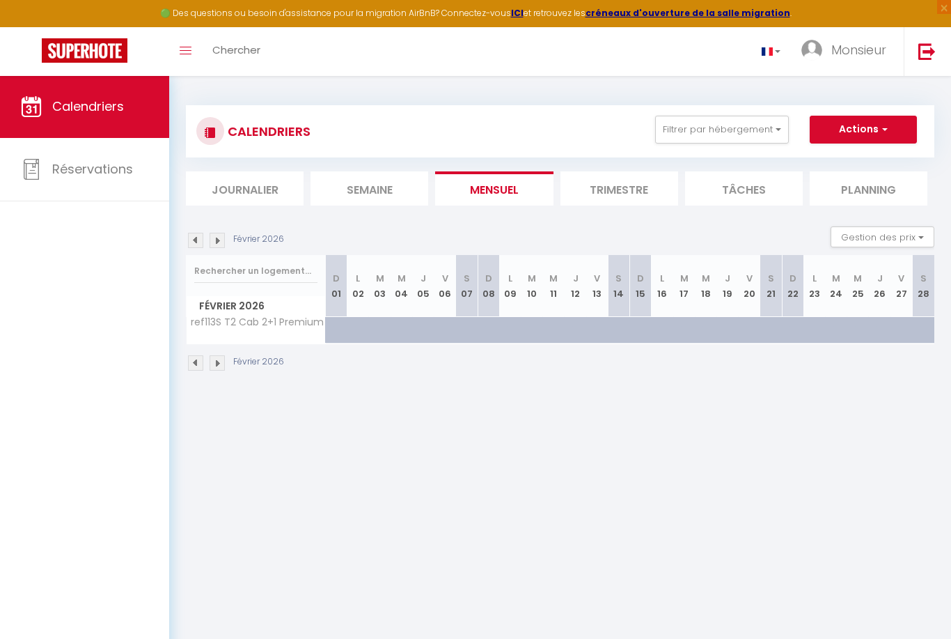
click at [191, 244] on img at bounding box center [195, 240] width 15 height 15
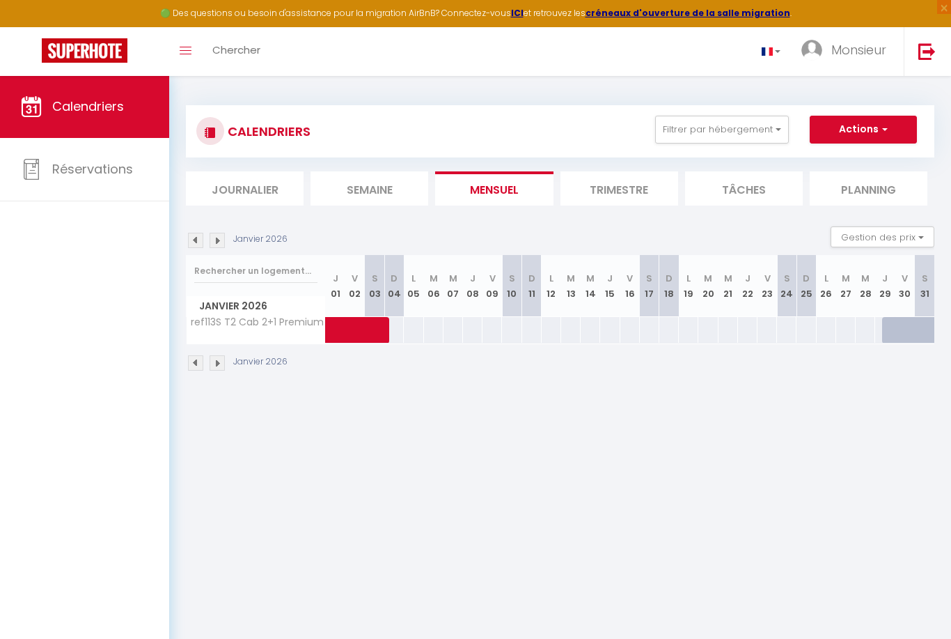
click at [190, 242] on img at bounding box center [195, 240] width 15 height 15
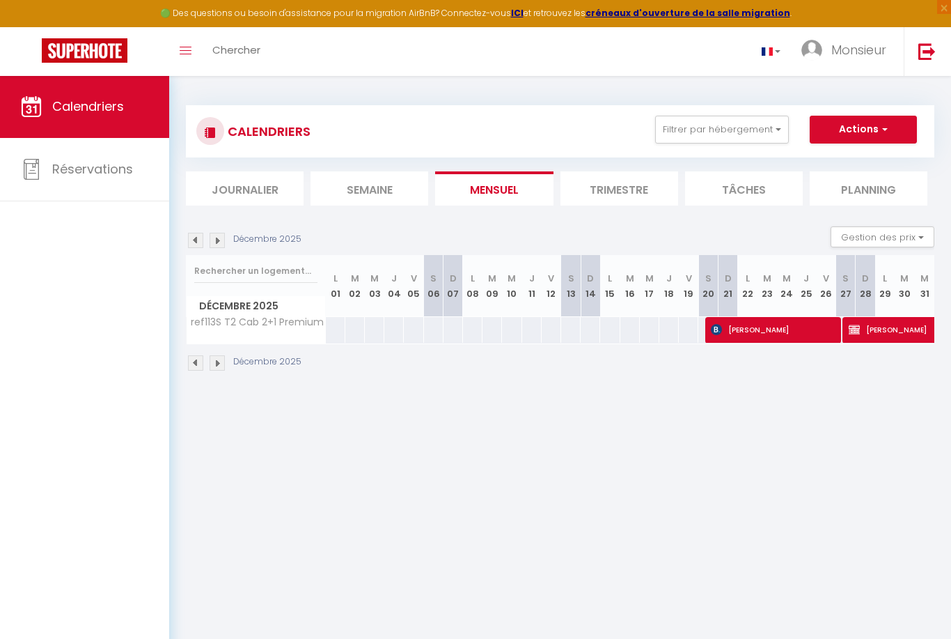
click at [633, 192] on li "Trimestre" at bounding box center [620, 188] width 118 height 34
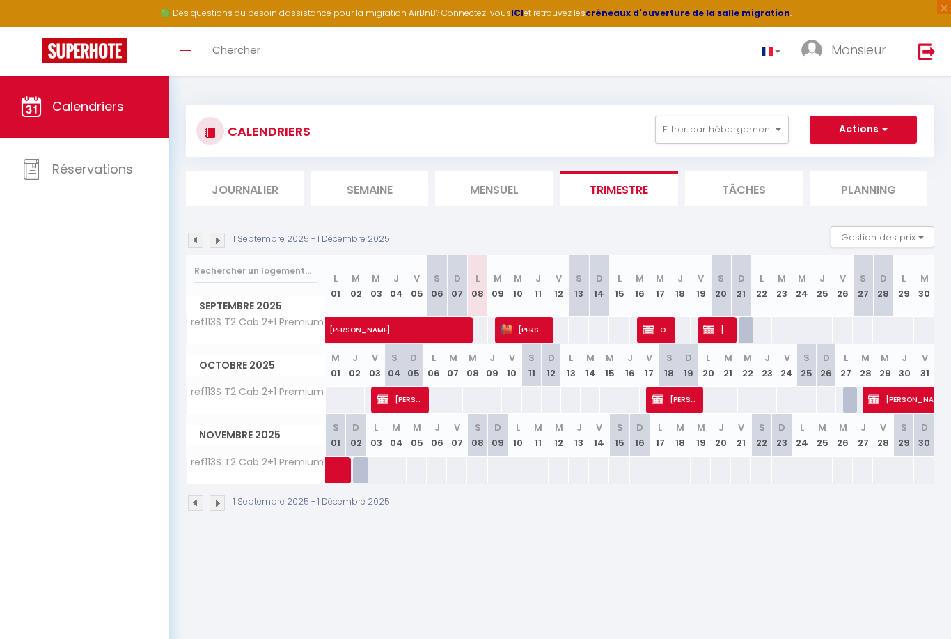
click at [857, 52] on span "Monsieur" at bounding box center [859, 49] width 55 height 17
click at [75, 403] on div at bounding box center [475, 319] width 951 height 639
click at [924, 55] on img at bounding box center [927, 50] width 17 height 17
